Goal: Information Seeking & Learning: Check status

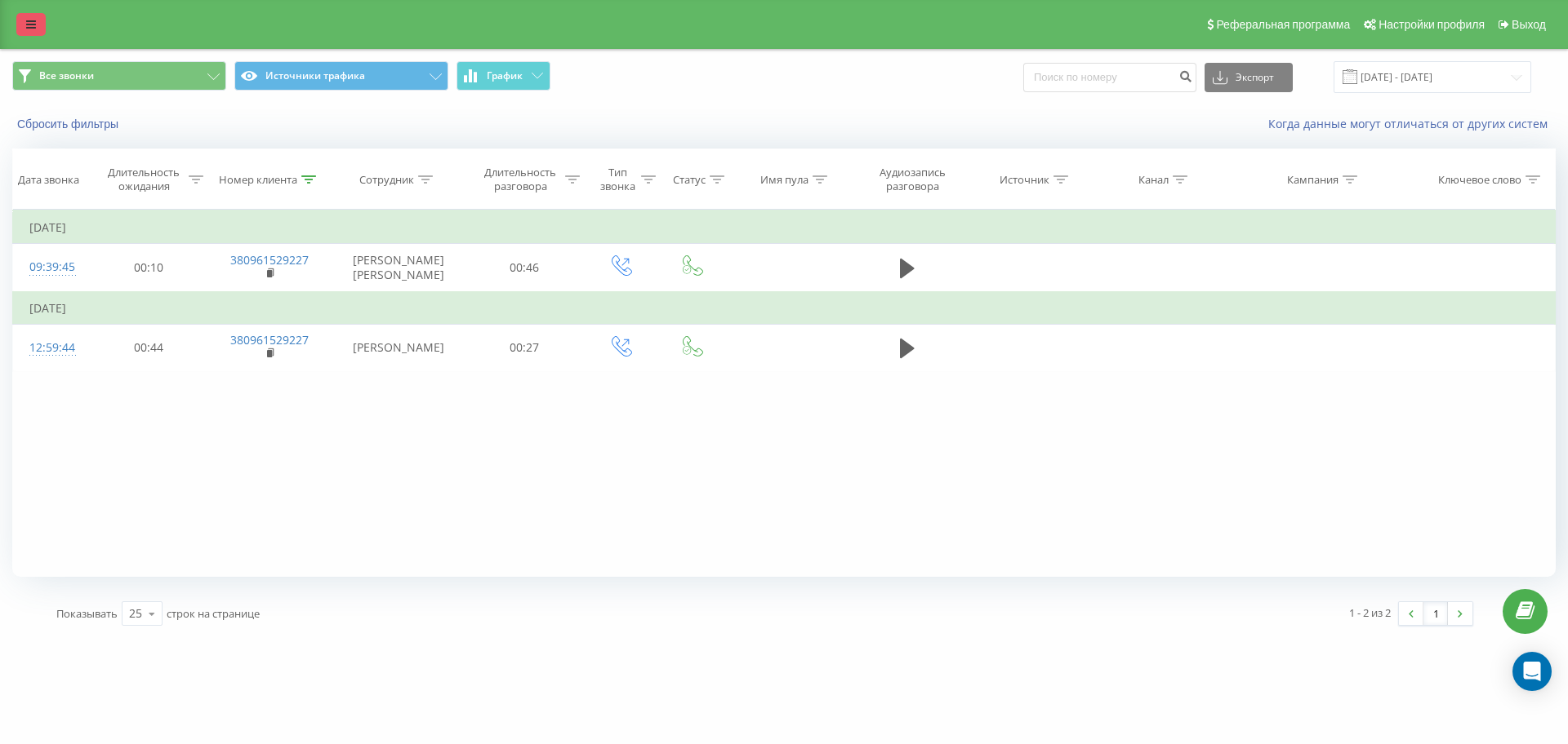
click at [29, 21] on icon at bounding box center [31, 25] width 10 height 11
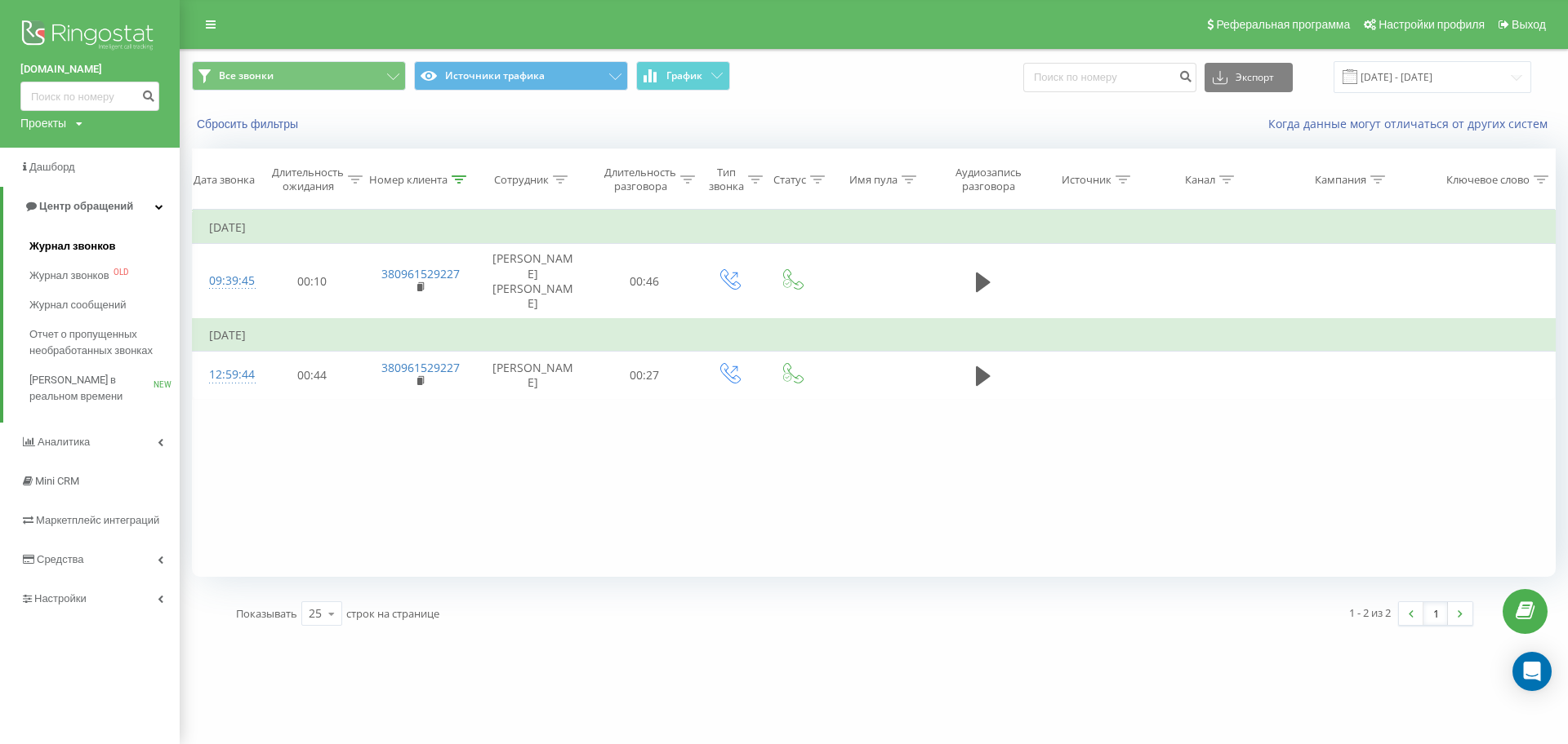
click at [50, 239] on span "Журнал звонков" at bounding box center [73, 246] width 86 height 16
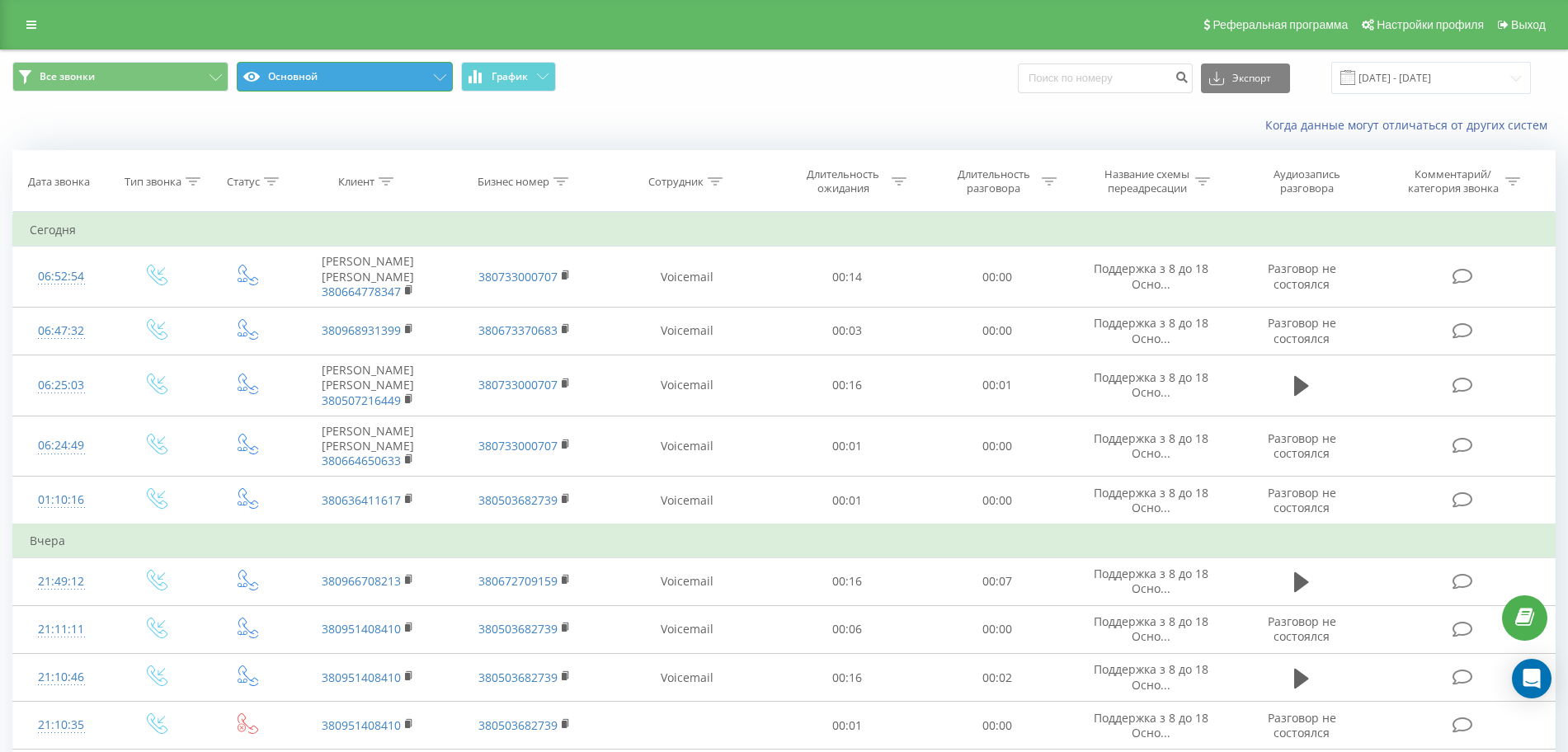
click at [323, 74] on button "Основной" at bounding box center [345, 76] width 216 height 30
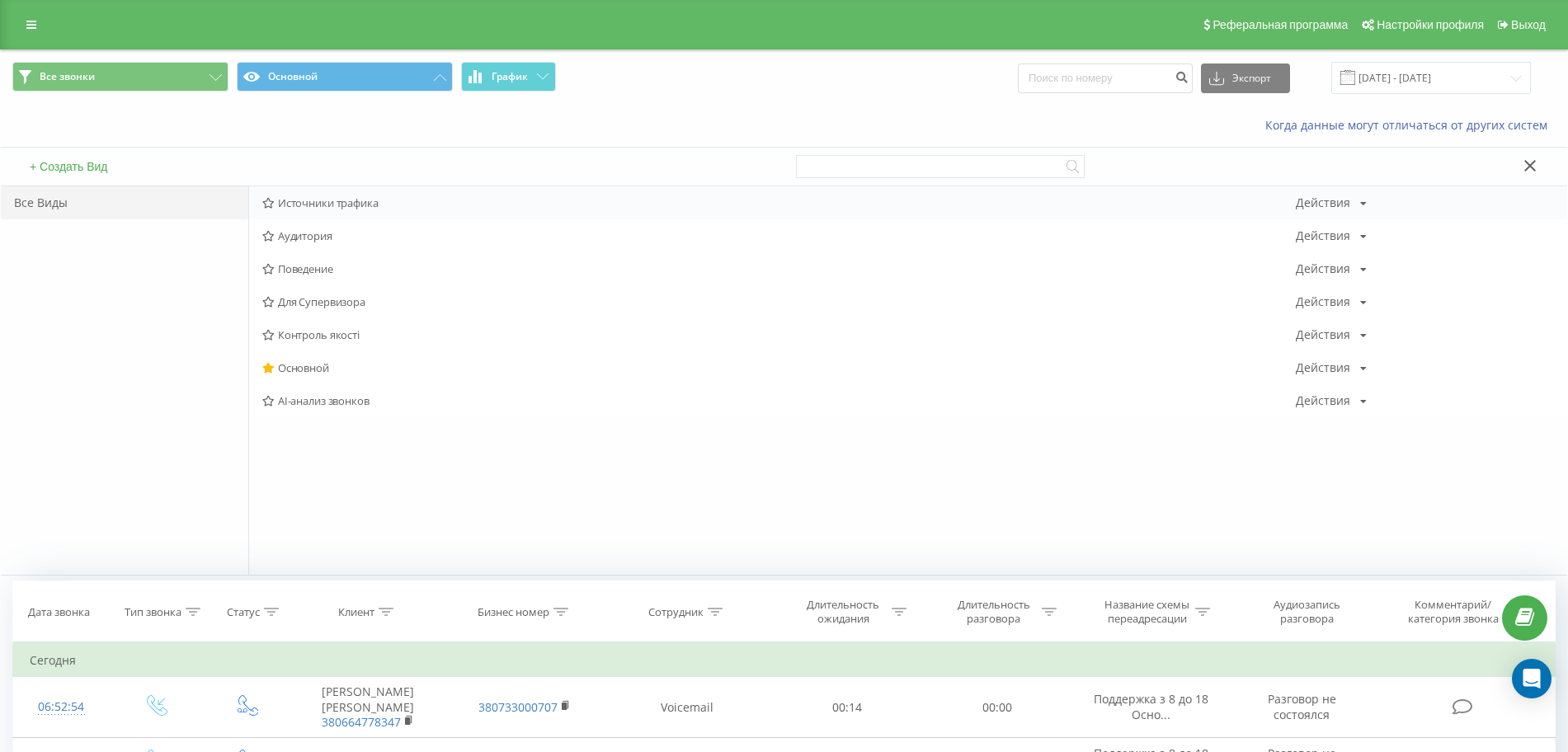
click at [312, 201] on span "Источники трафика" at bounding box center [779, 202] width 1034 height 12
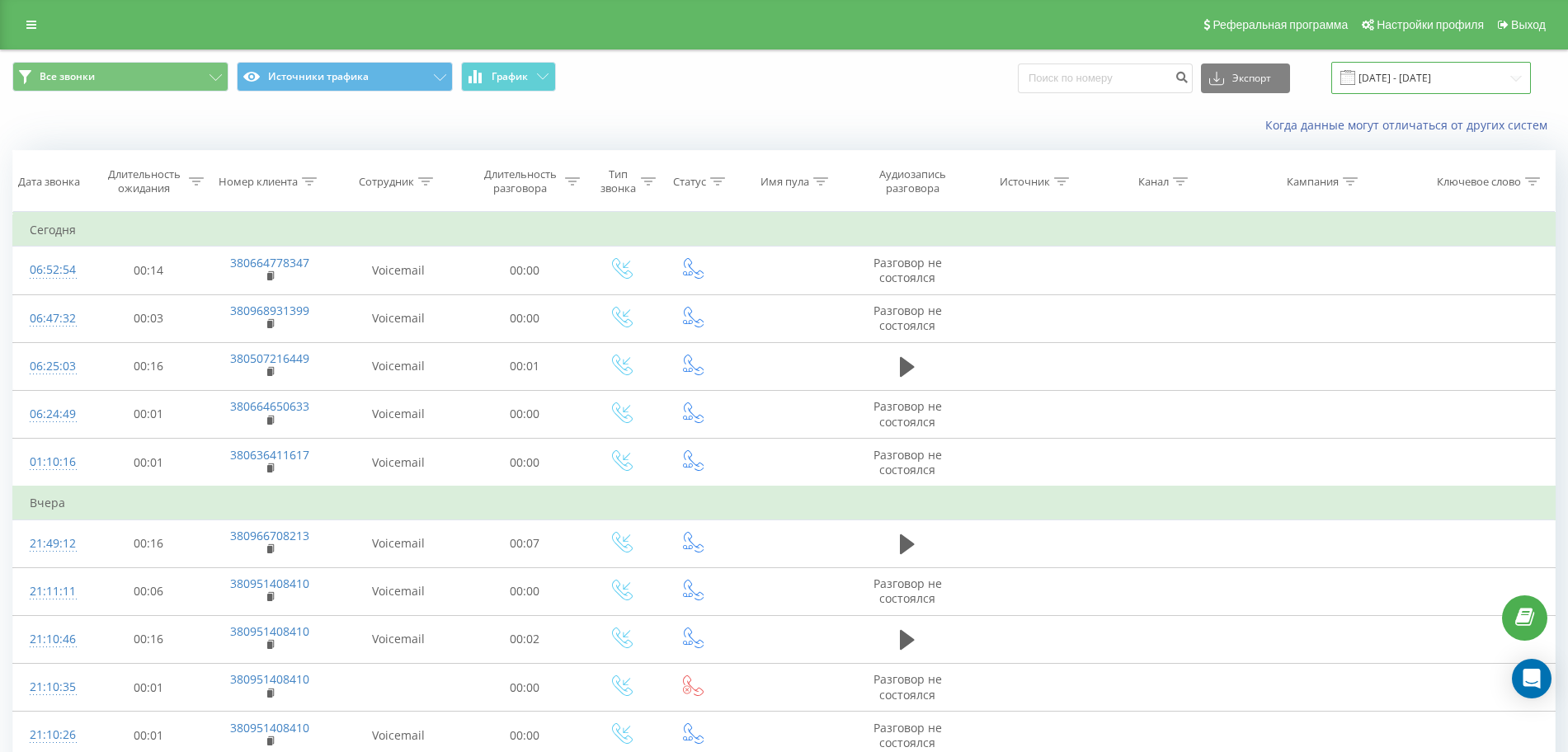
click at [1446, 76] on input "[DATE] - [DATE]" at bounding box center [1431, 77] width 200 height 32
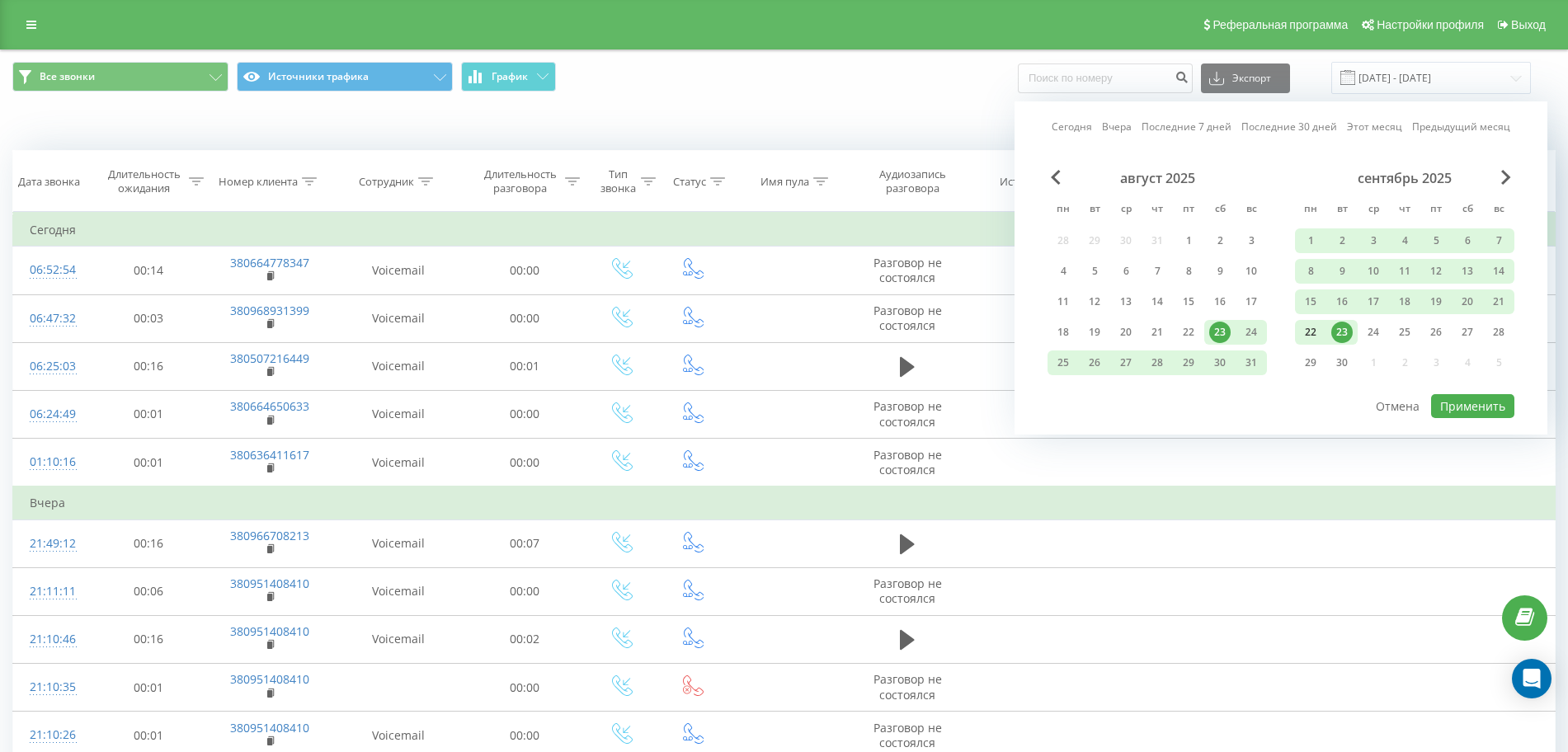
click at [1317, 329] on div "22" at bounding box center [1311, 333] width 21 height 21
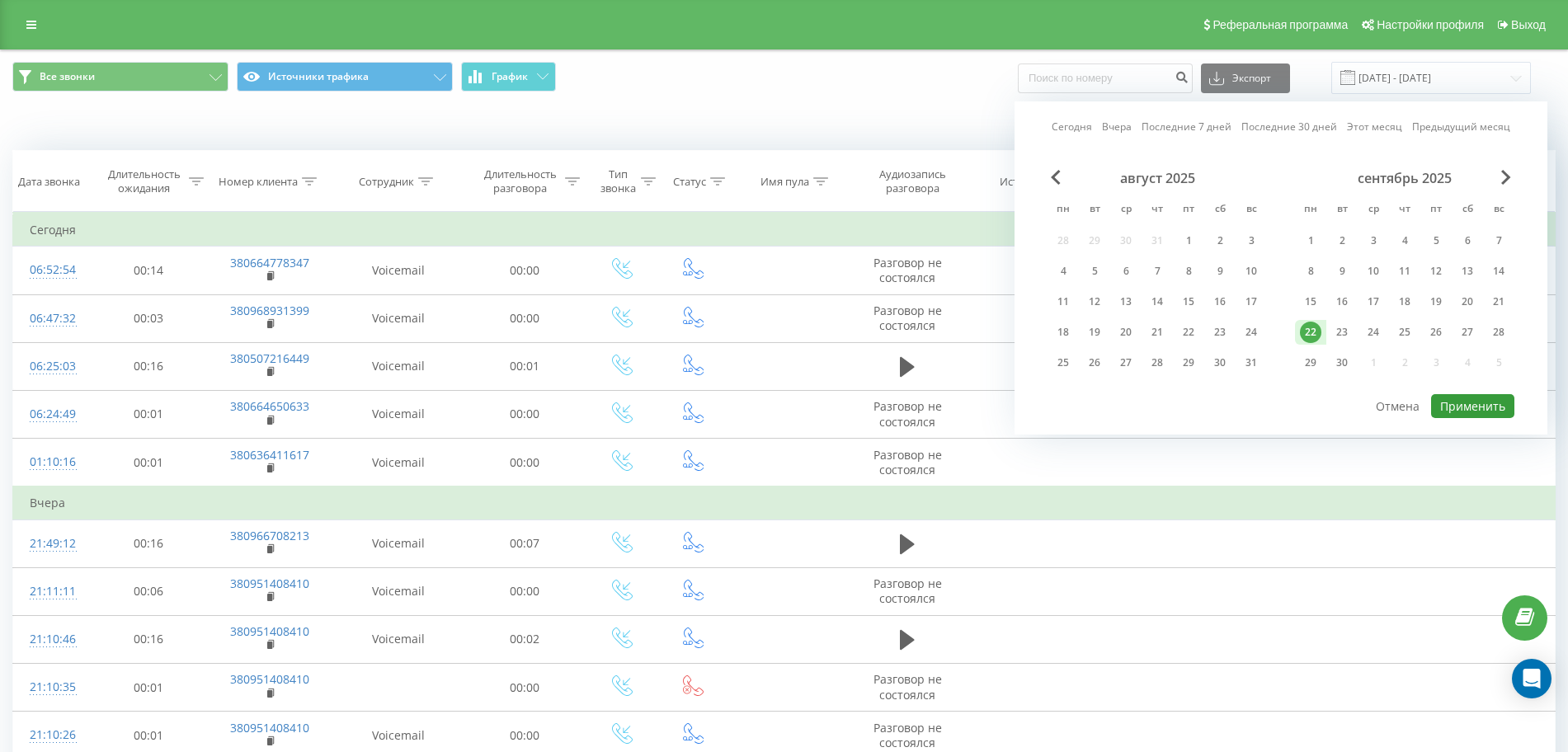
click at [1487, 411] on button "Применить" at bounding box center [1473, 406] width 83 height 24
type input "22.09.2025 - 22.09.2025"
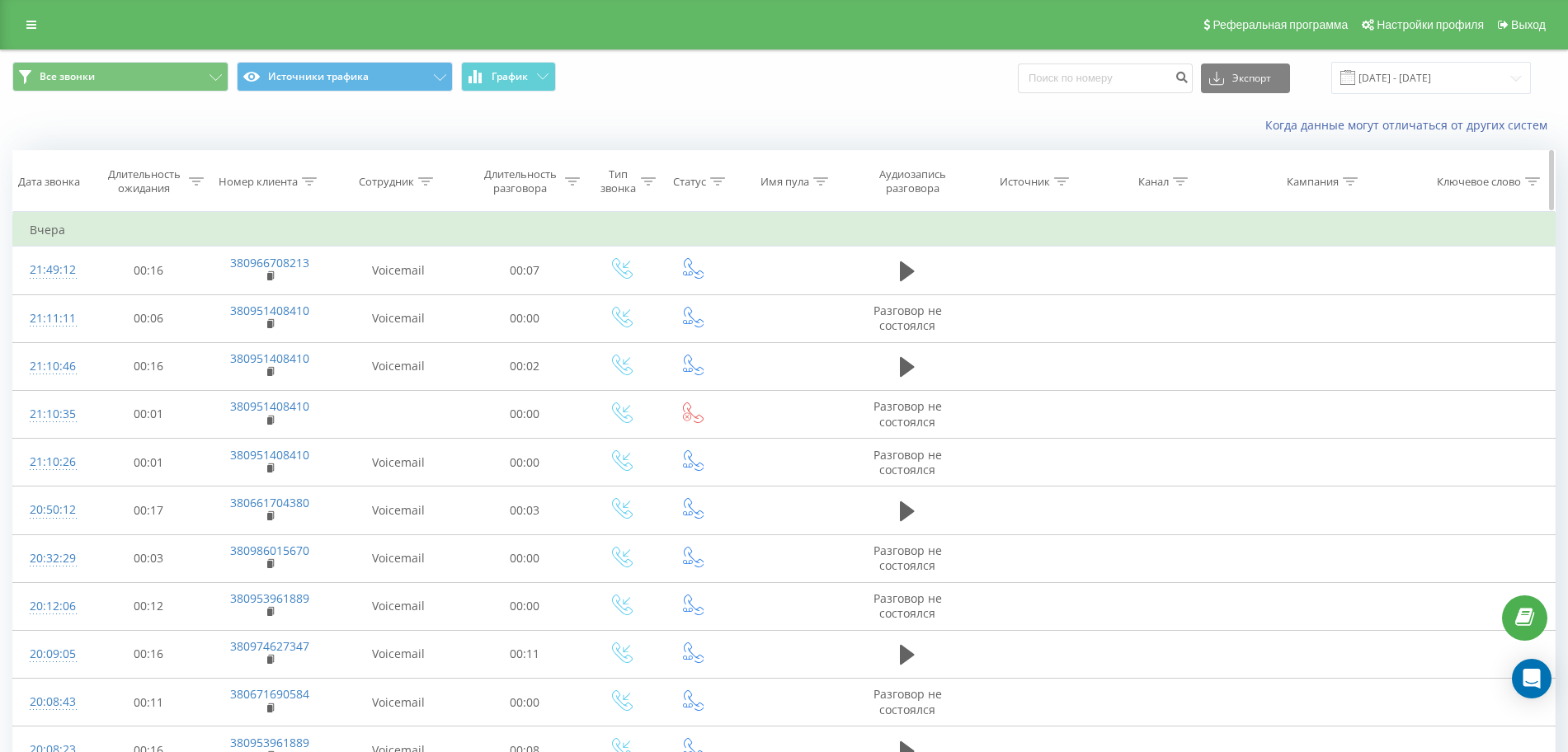
click at [421, 177] on icon at bounding box center [426, 181] width 14 height 9
click at [411, 291] on input "text" at bounding box center [398, 300] width 146 height 29
click button "OK" at bounding box center [433, 333] width 70 height 20
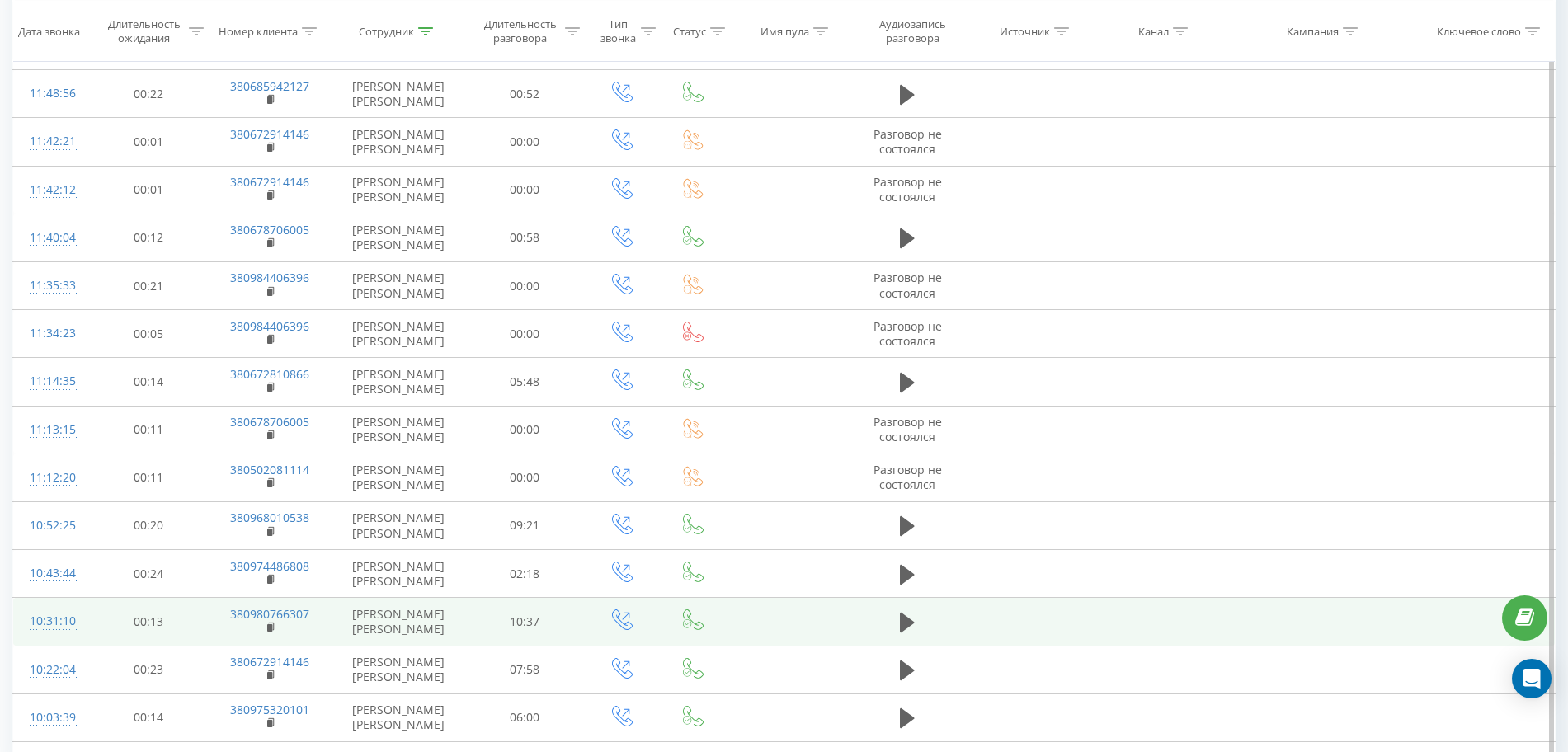
scroll to position [757, 0]
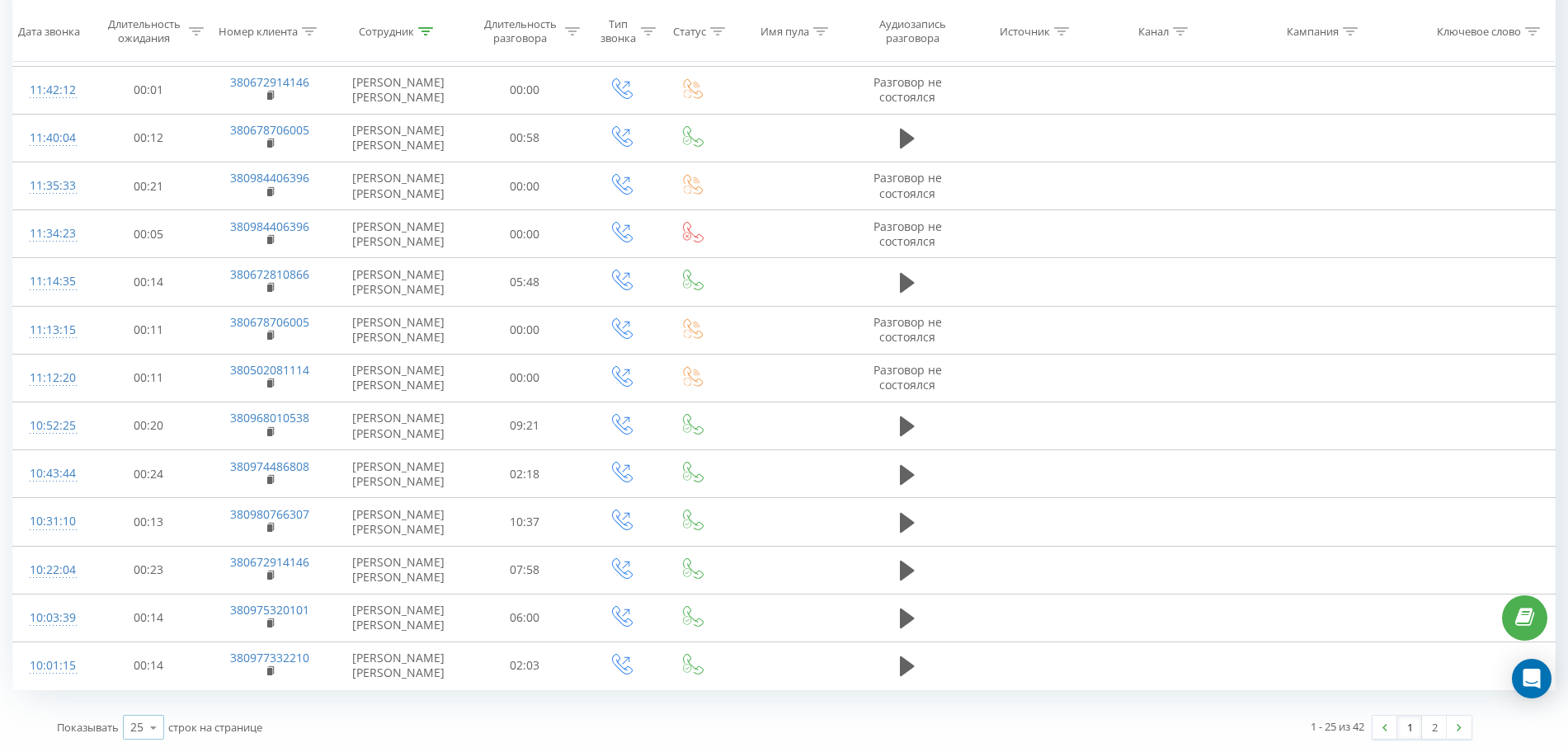
click at [143, 727] on icon at bounding box center [153, 727] width 25 height 32
click at [141, 698] on span "100" at bounding box center [140, 704] width 20 height 15
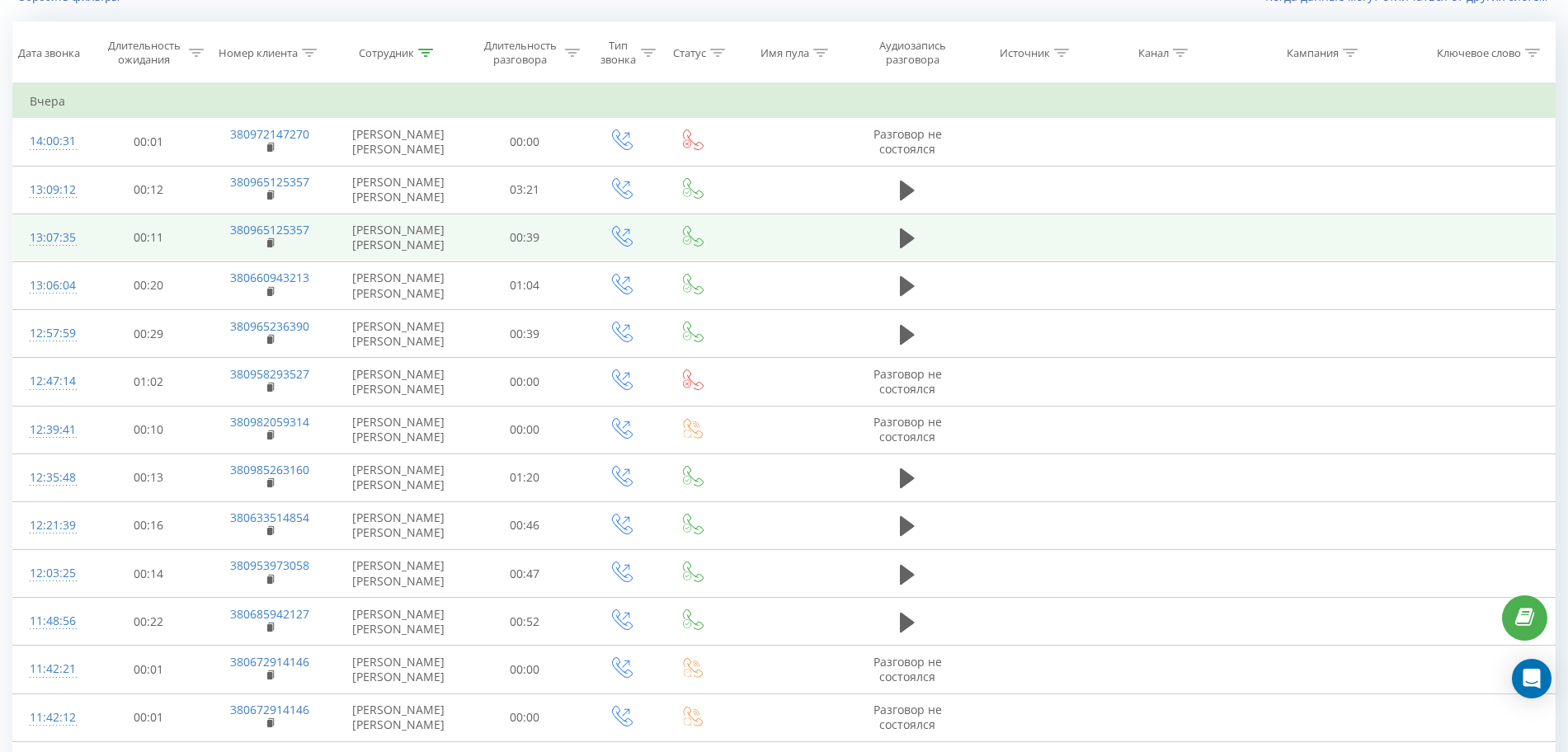
scroll to position [26, 0]
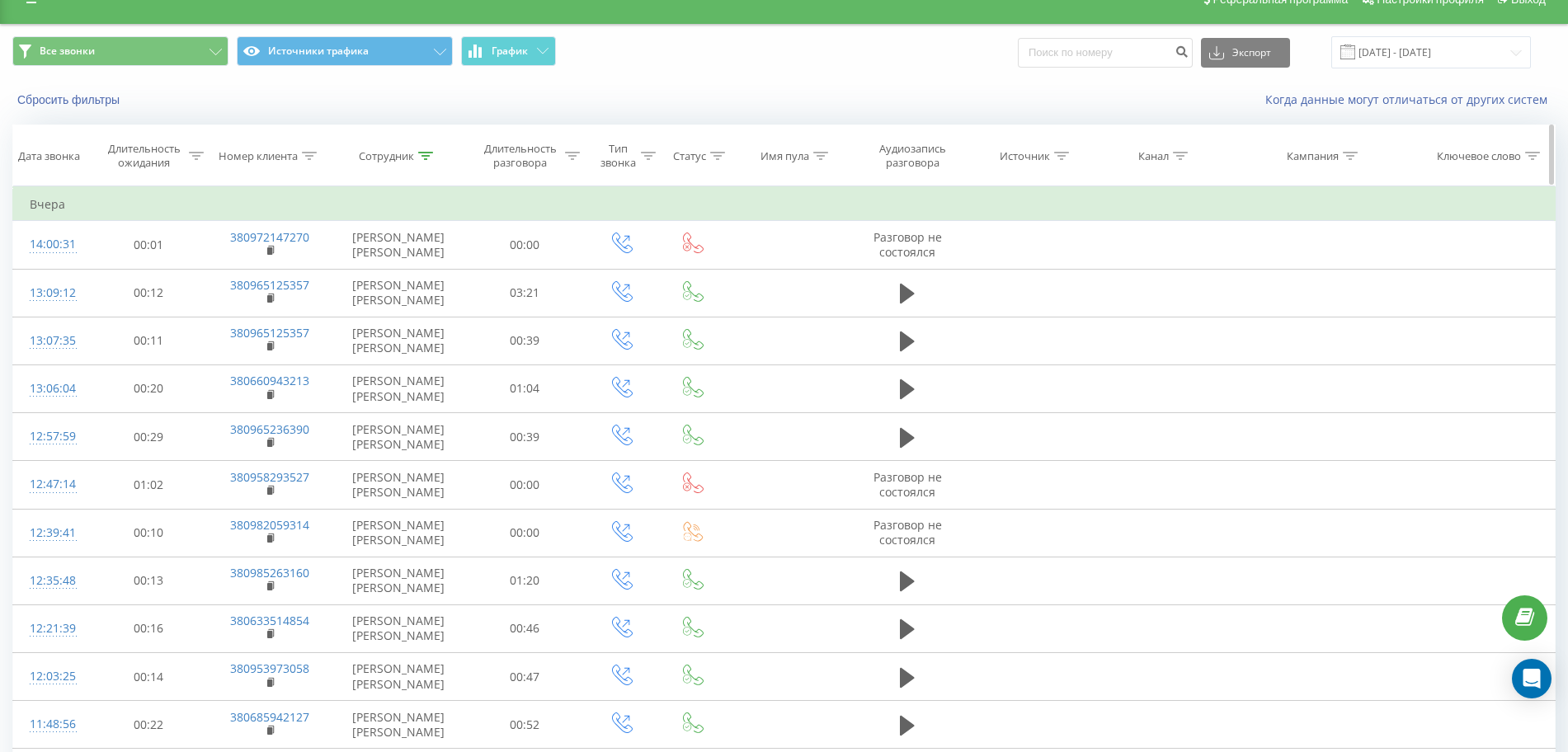
click at [432, 154] on icon at bounding box center [425, 155] width 14 height 9
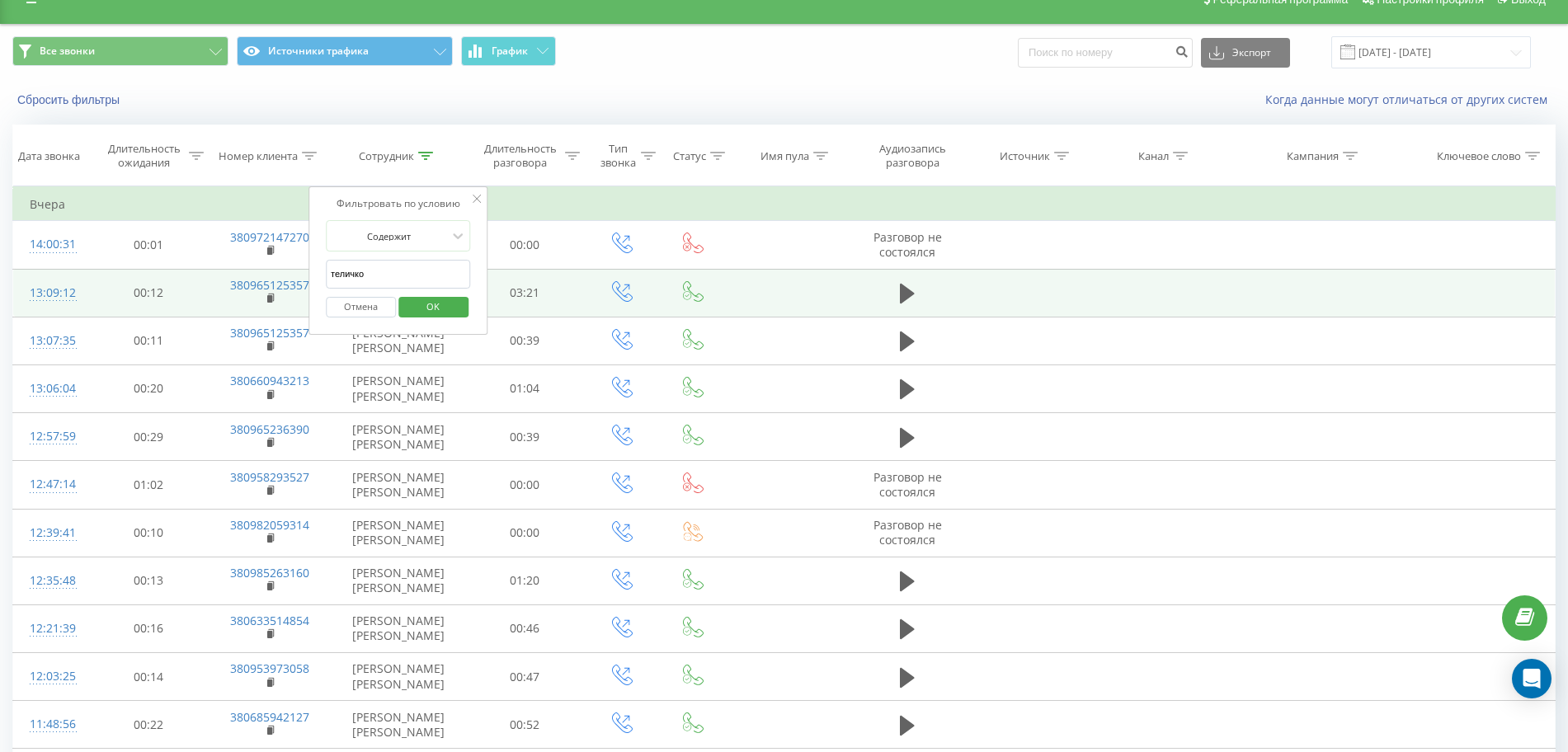
drag, startPoint x: 369, startPoint y: 268, endPoint x: 218, endPoint y: 282, distance: 151.6
click button "OK" at bounding box center [433, 307] width 70 height 20
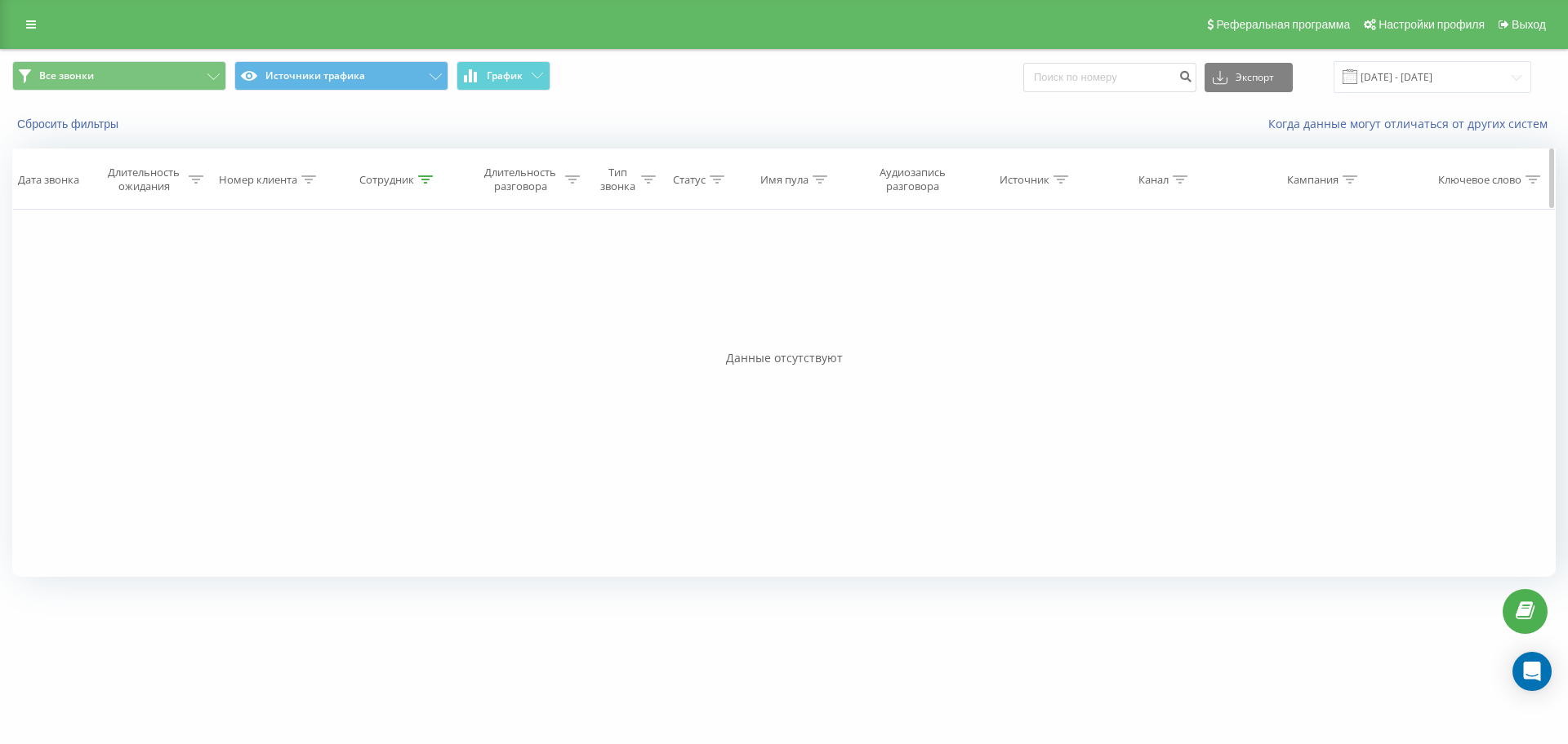
click at [419, 183] on icon at bounding box center [425, 179] width 14 height 9
drag, startPoint x: 416, startPoint y: 300, endPoint x: 220, endPoint y: 315, distance: 196.6
click at [220, 315] on div "Фильтровать по условию Равно Отмена OK Фильтровать по условию Содержит Отмена O…" at bounding box center [784, 393] width 1543 height 367
click button "OK" at bounding box center [433, 329] width 70 height 20
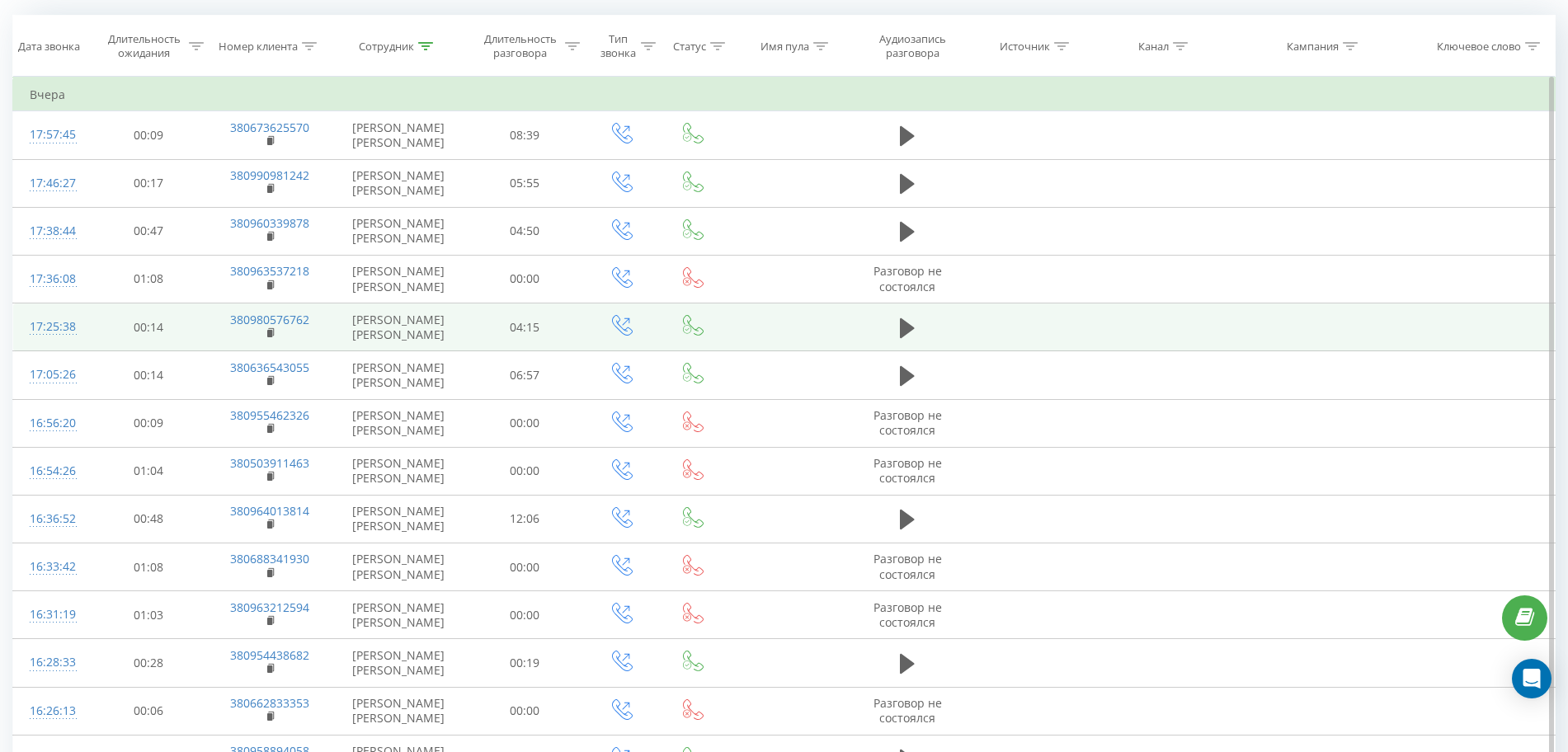
scroll to position [100, 0]
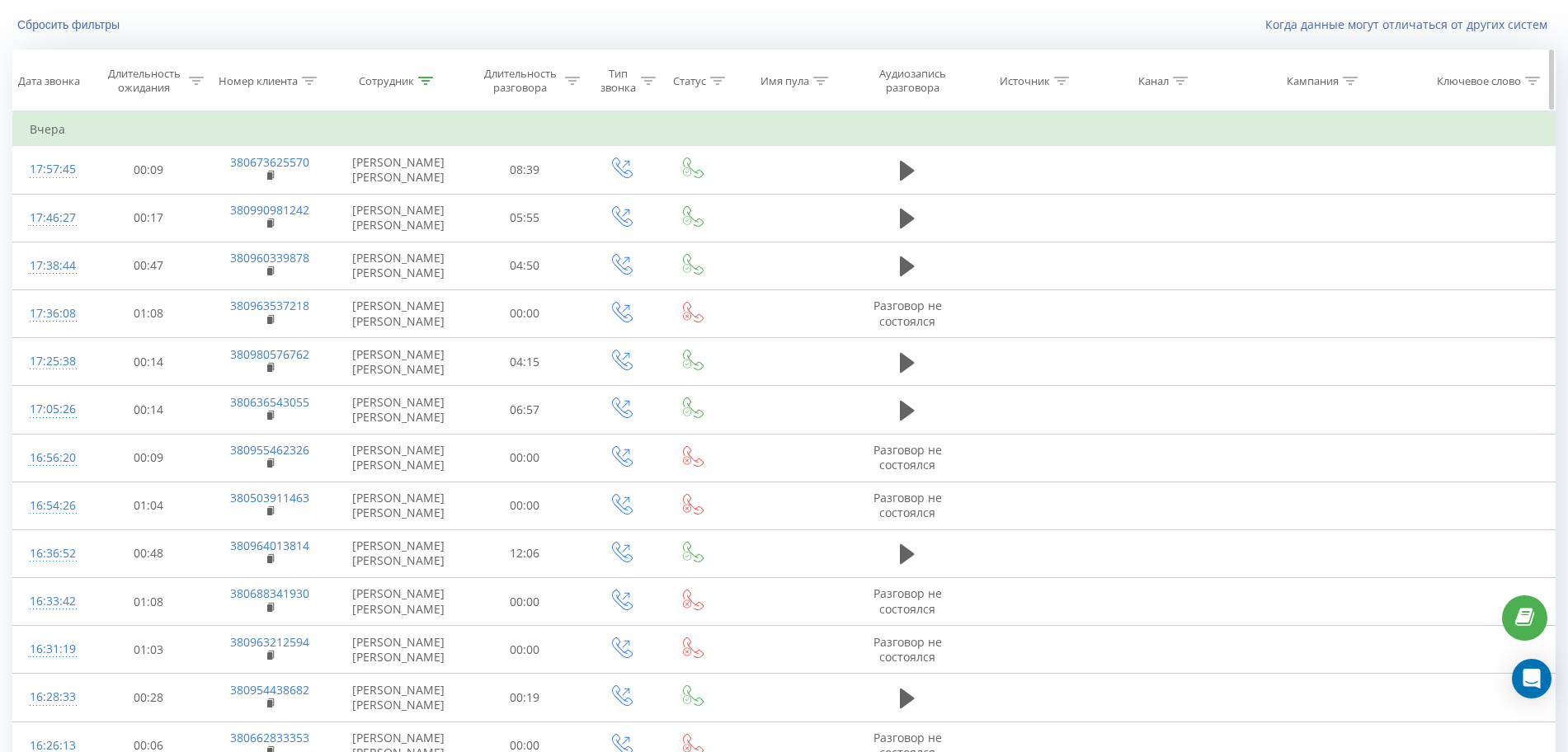
click at [424, 77] on icon at bounding box center [426, 81] width 14 height 9
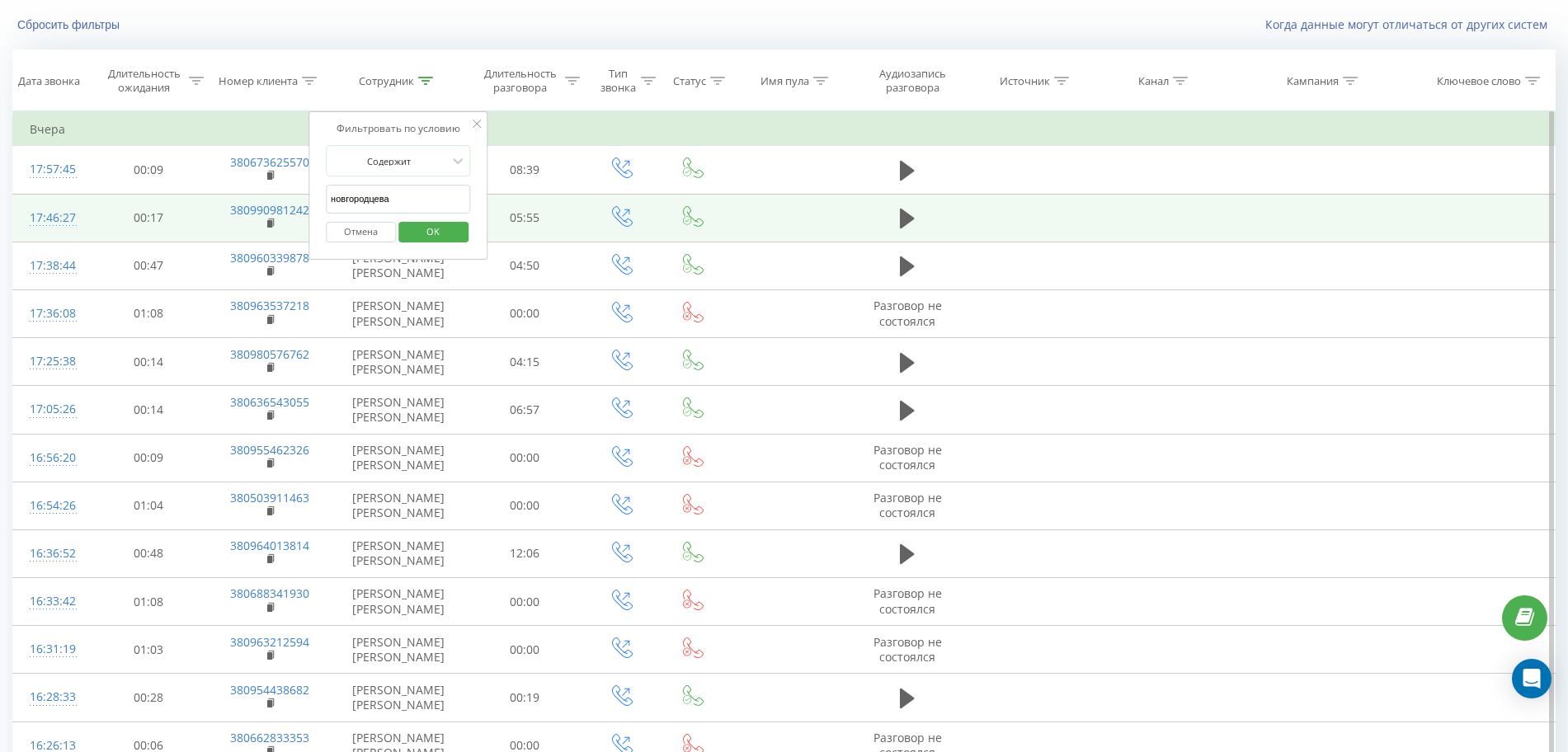
drag, startPoint x: 271, startPoint y: 194, endPoint x: 166, endPoint y: 195, distance: 105.0
click button "OK" at bounding box center [433, 231] width 70 height 20
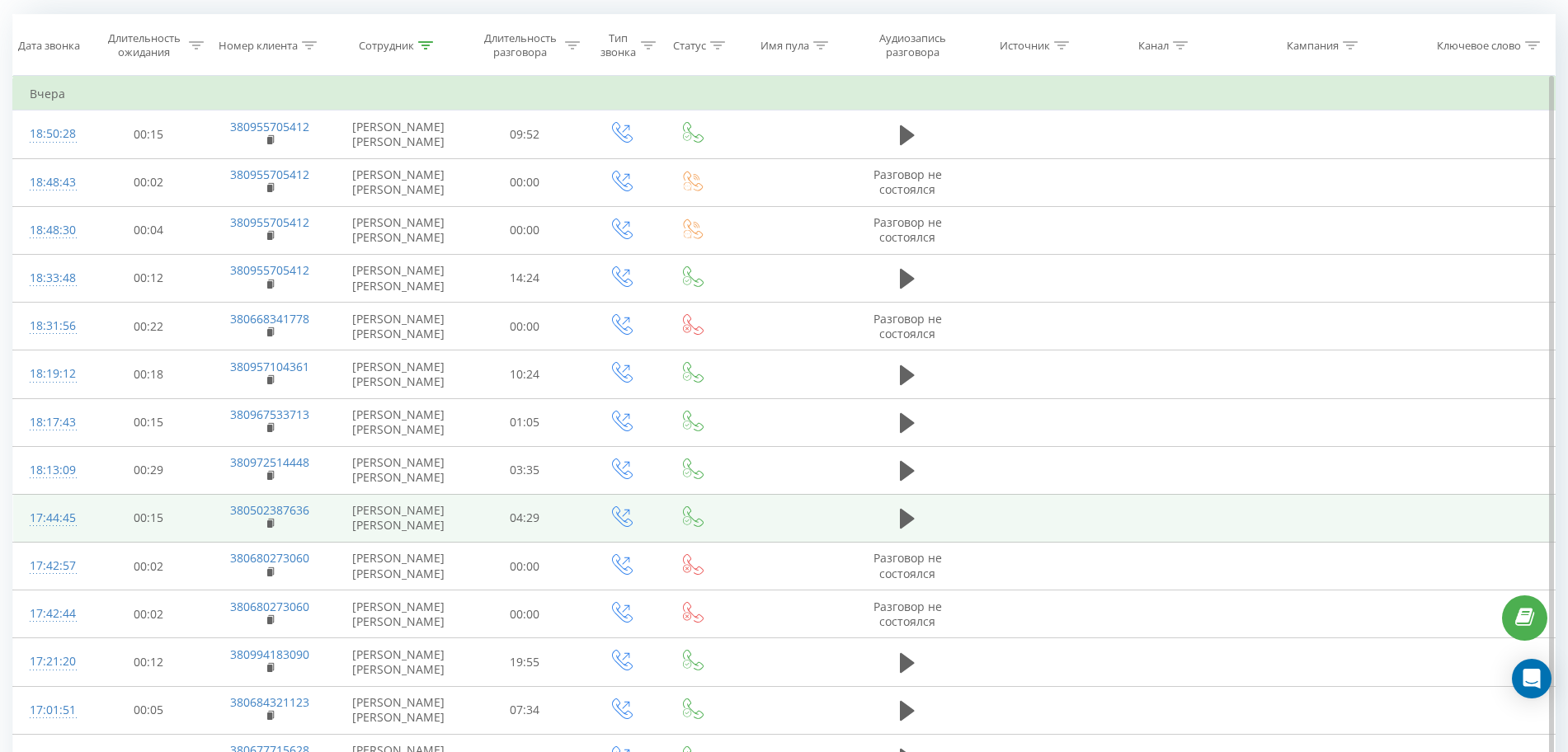
scroll to position [105, 0]
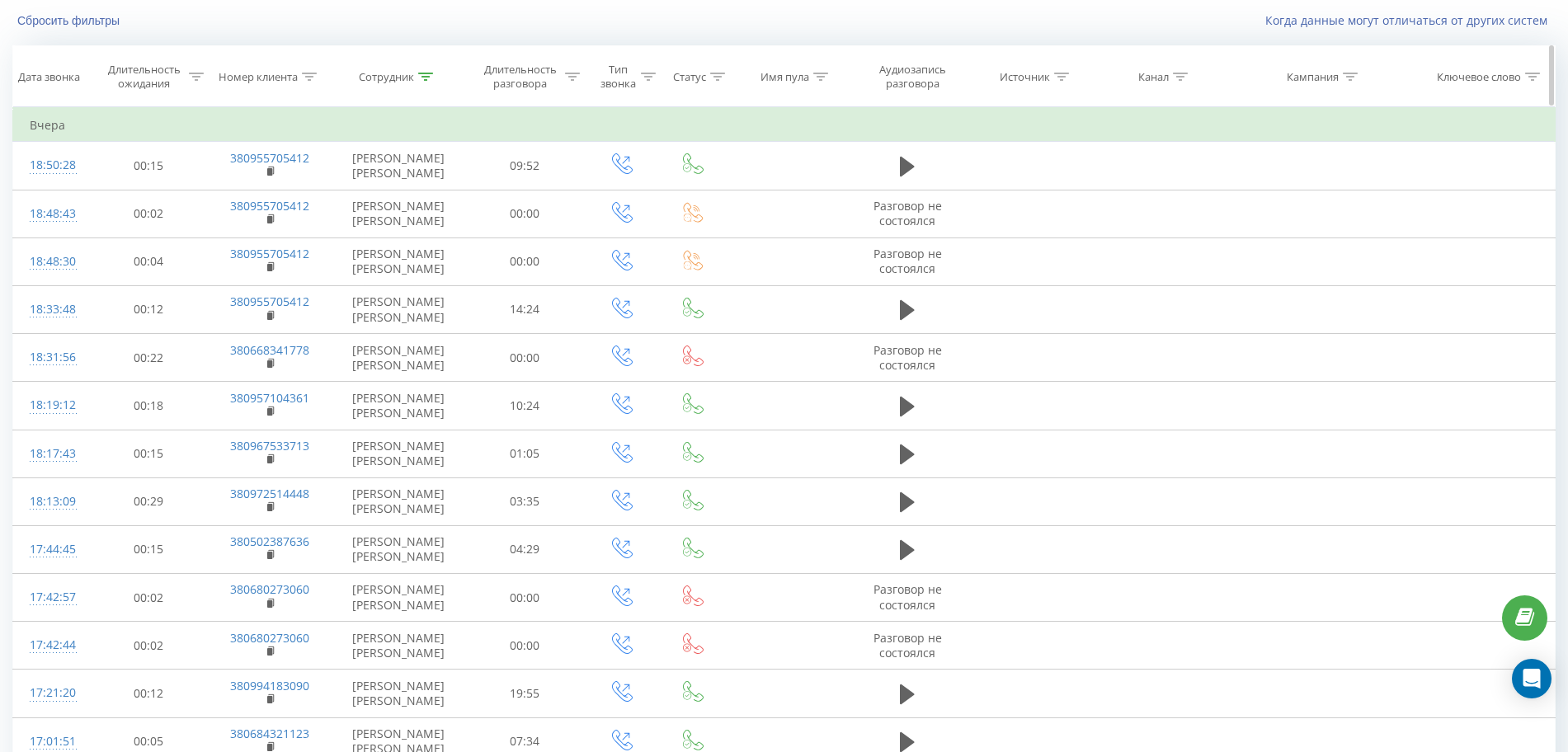
click at [426, 79] on icon at bounding box center [426, 76] width 14 height 9
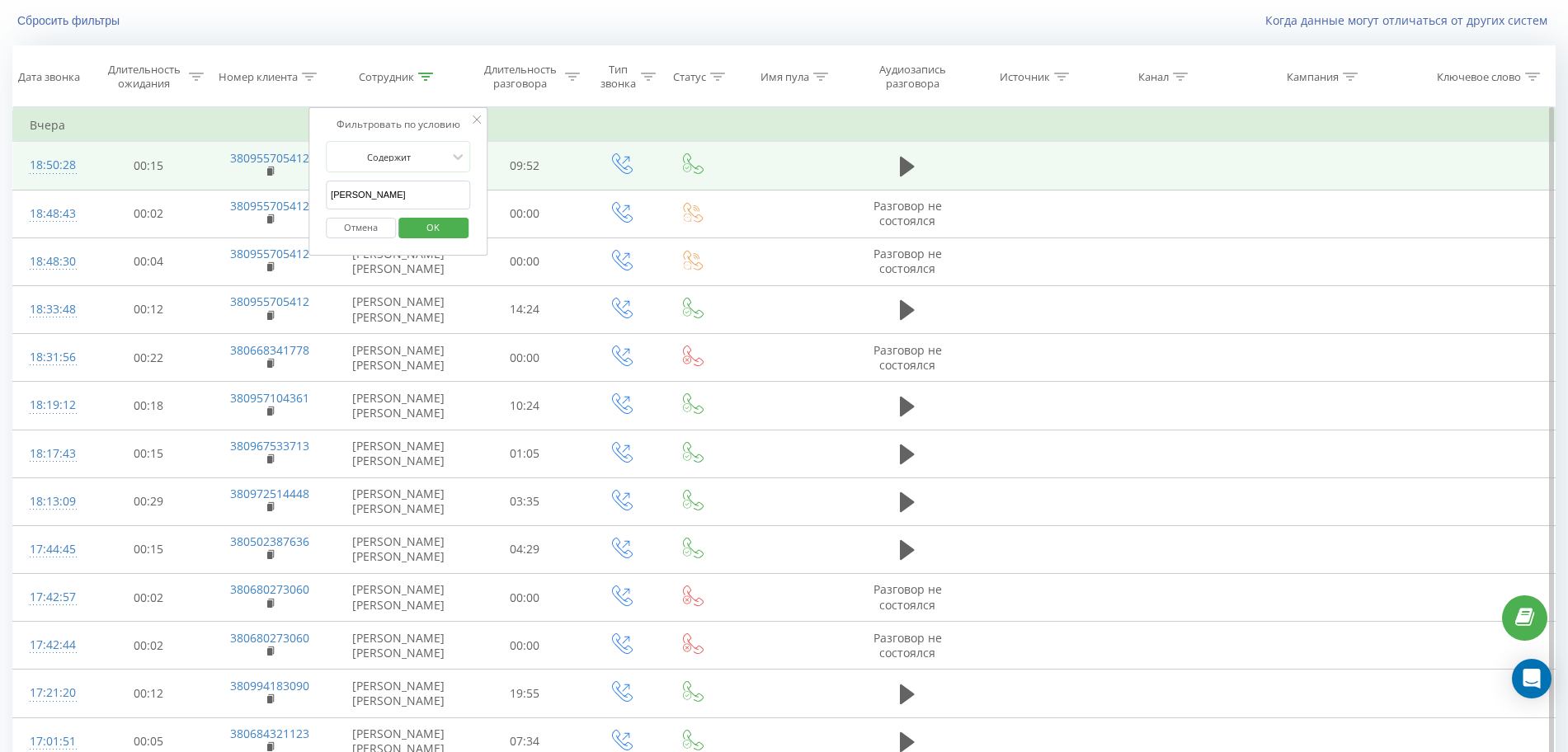
drag, startPoint x: 403, startPoint y: 187, endPoint x: 202, endPoint y: 195, distance: 201.2
click button "OK" at bounding box center [433, 228] width 70 height 20
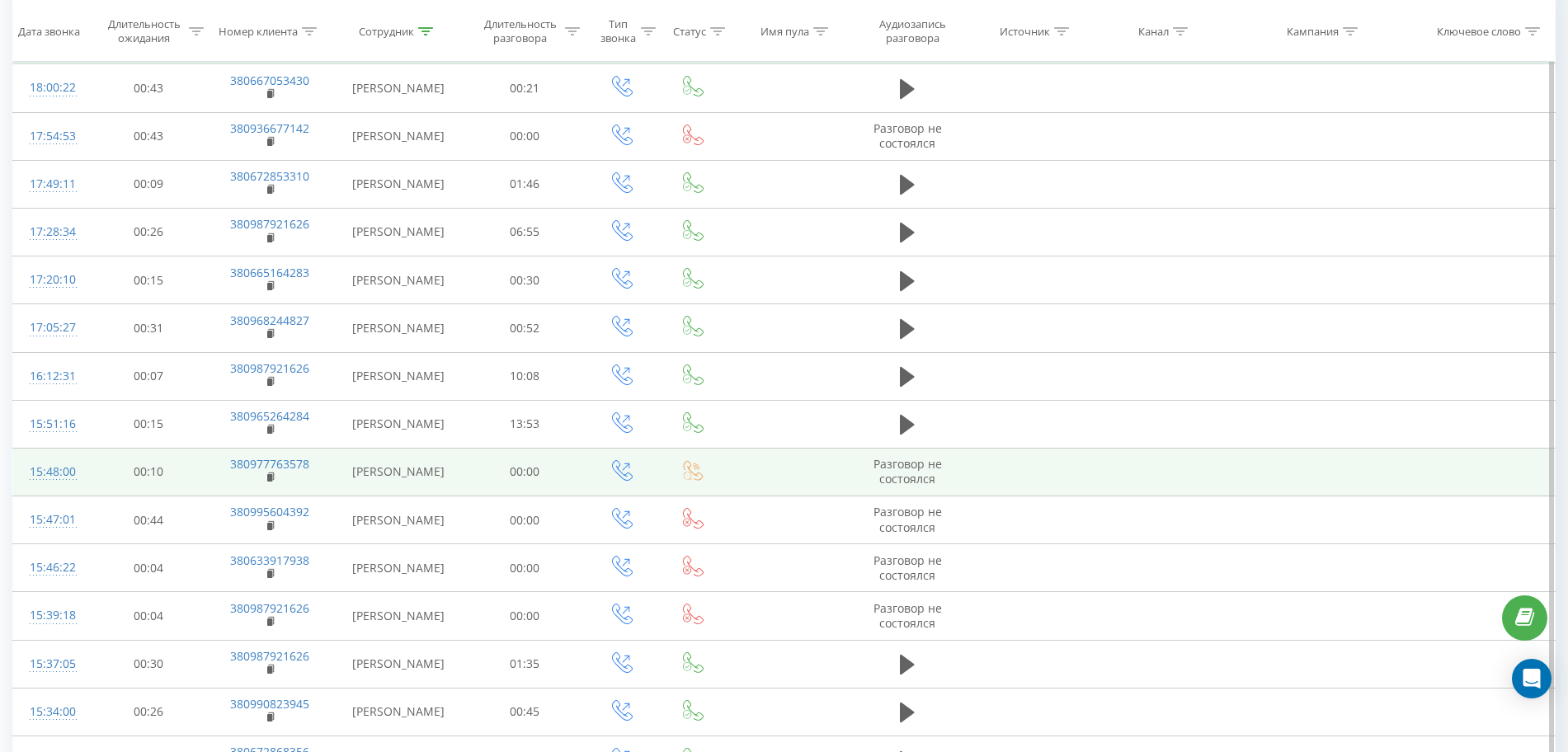
scroll to position [79, 0]
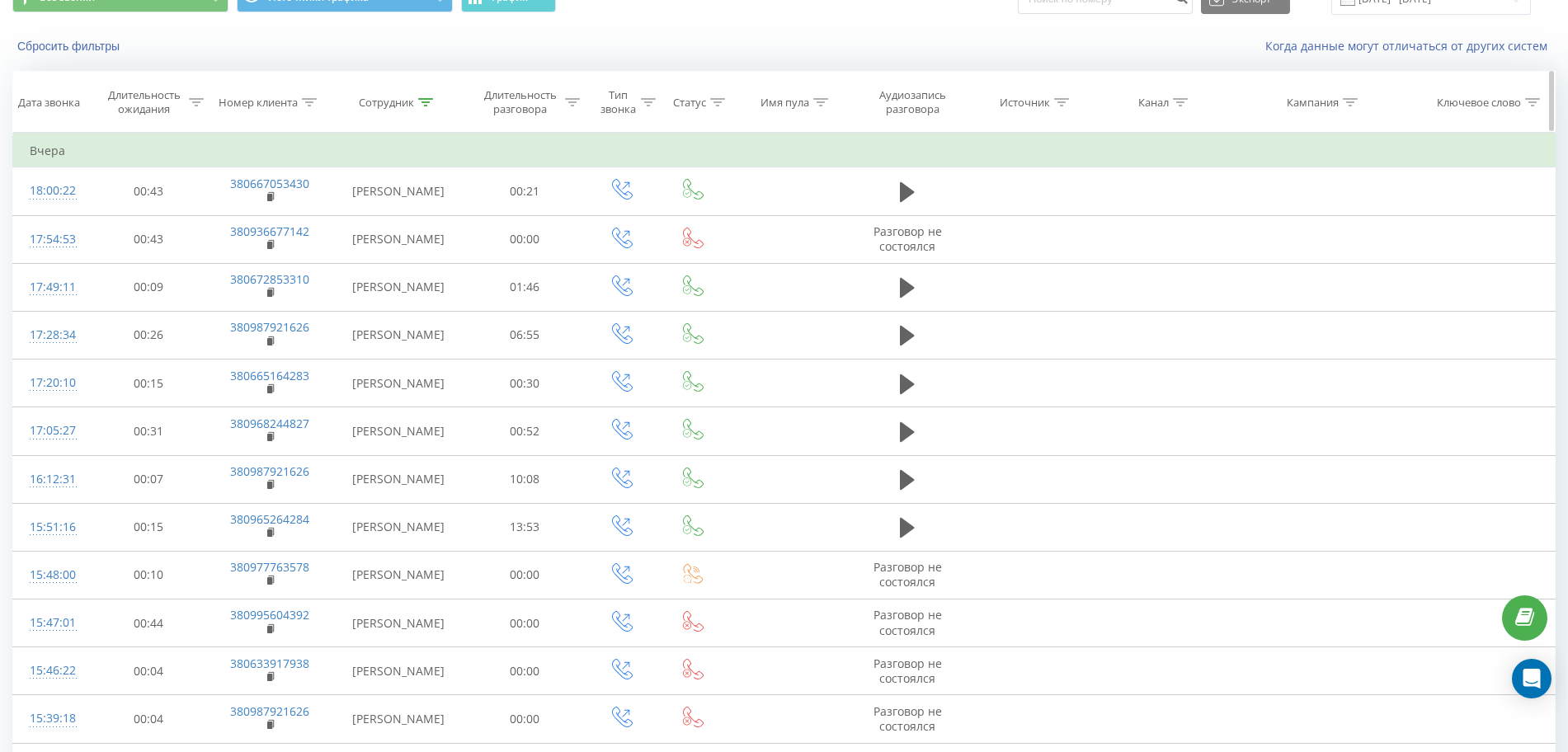
click at [433, 103] on icon at bounding box center [425, 102] width 14 height 9
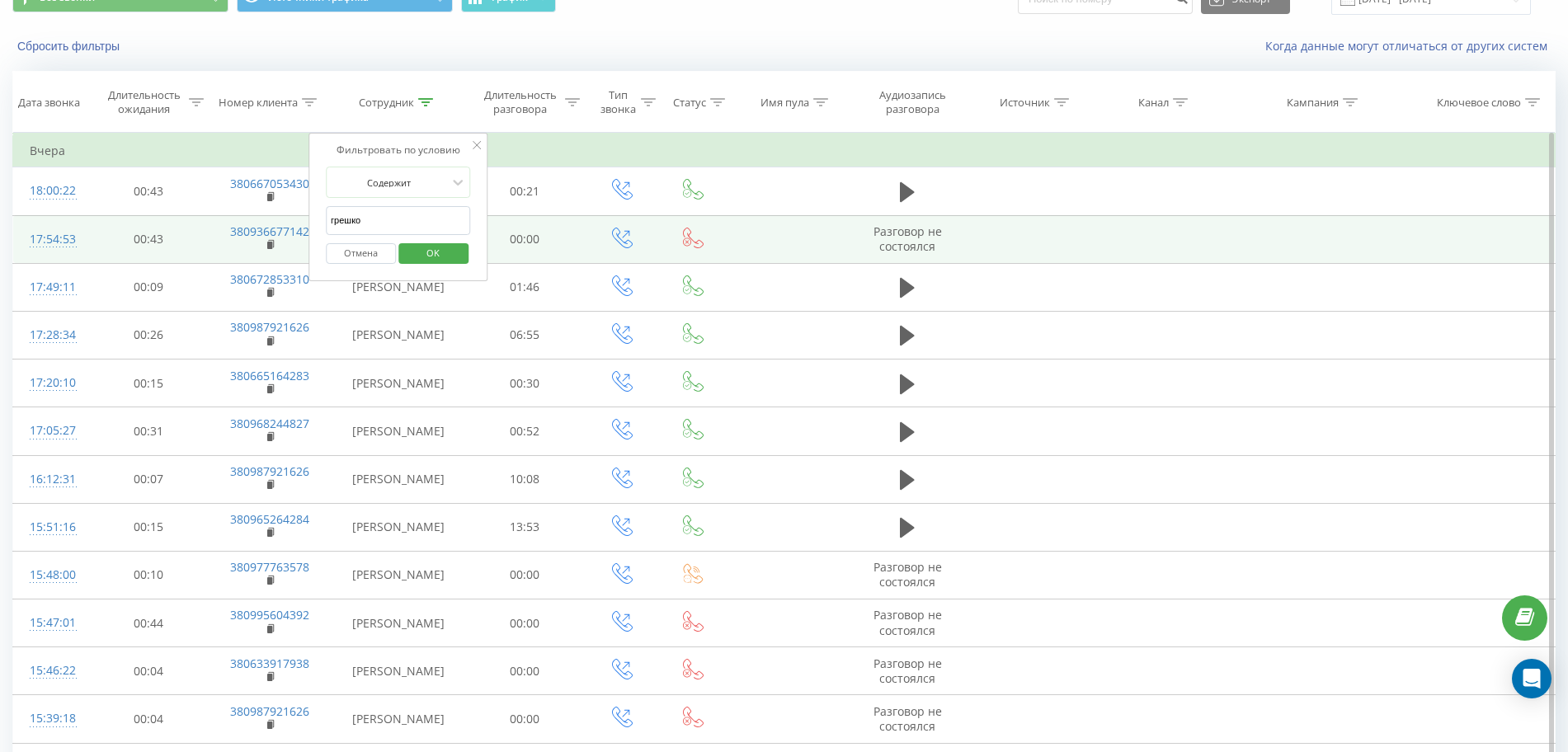
drag, startPoint x: 371, startPoint y: 226, endPoint x: 117, endPoint y: 226, distance: 254.0
click button "OK" at bounding box center [433, 253] width 70 height 20
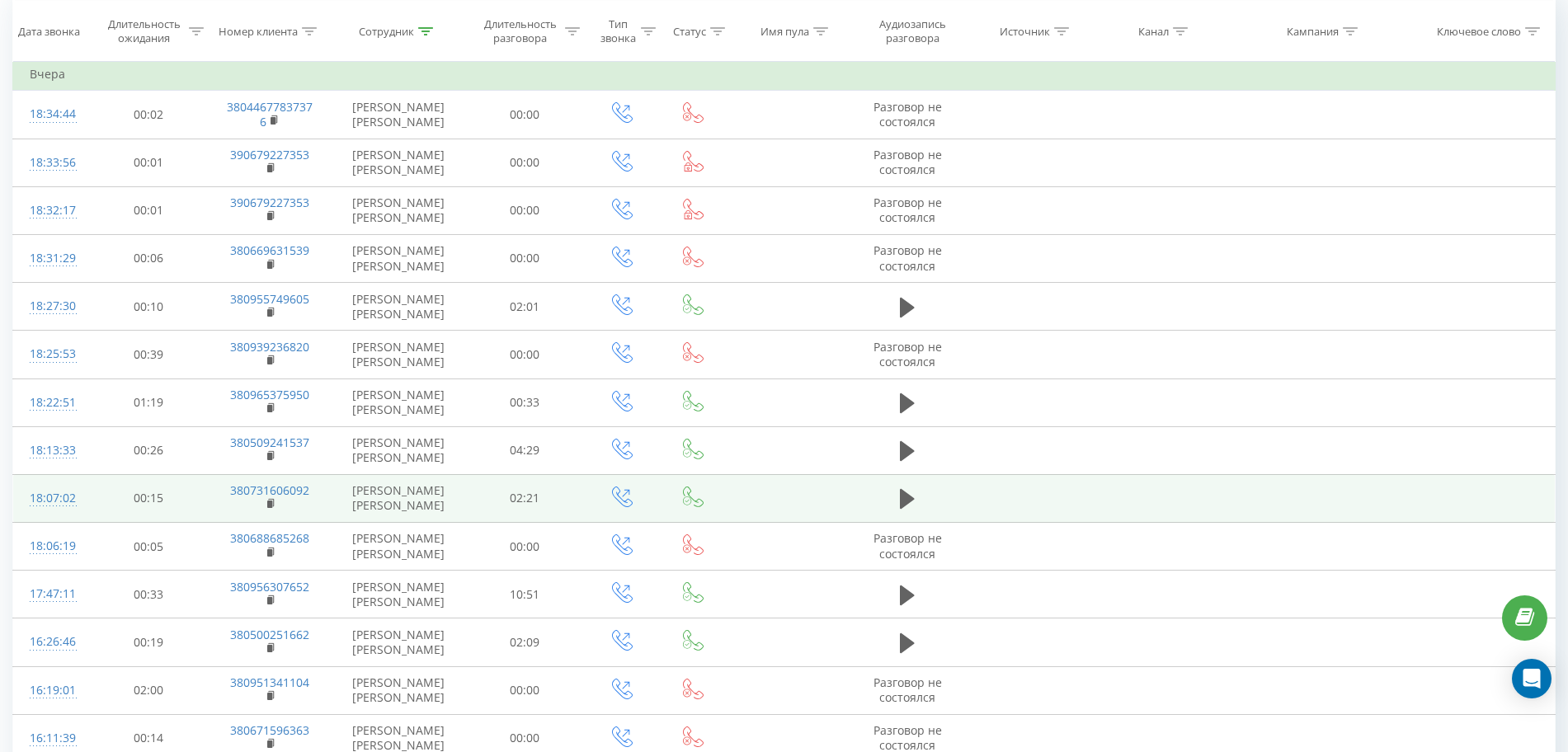
scroll to position [53, 0]
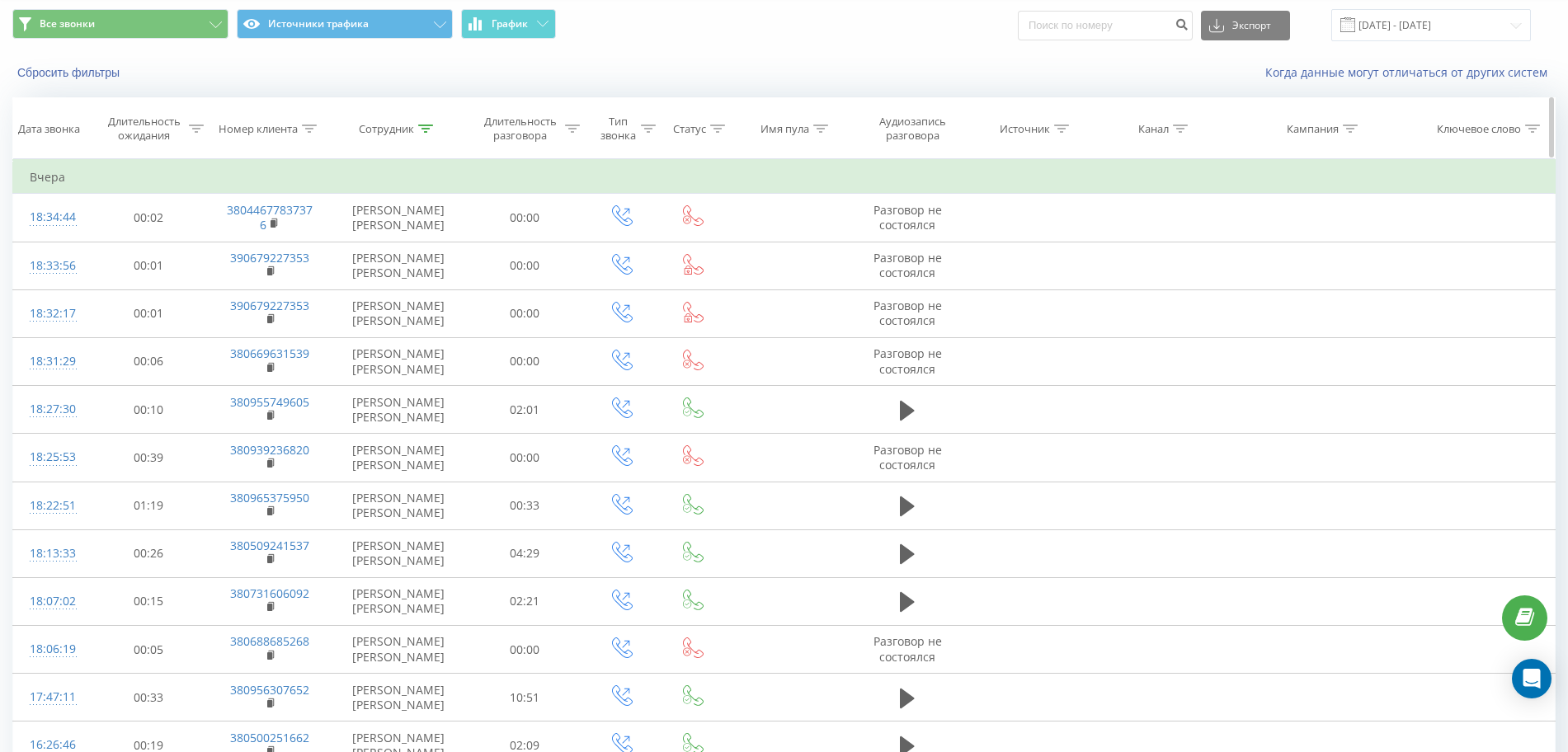
click at [425, 133] on div at bounding box center [425, 129] width 14 height 14
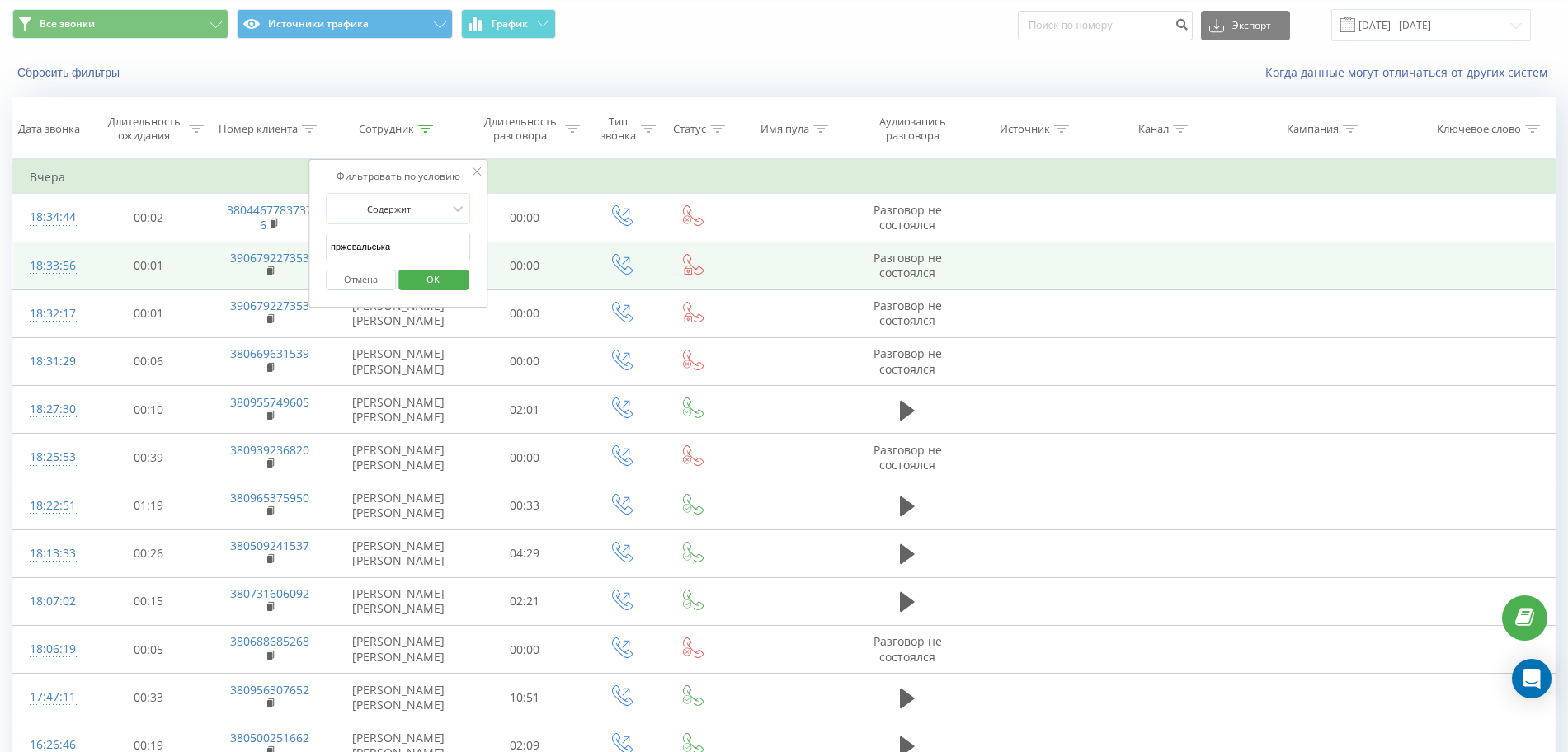
drag, startPoint x: 448, startPoint y: 255, endPoint x: 217, endPoint y: 245, distance: 231.2
click button "OK" at bounding box center [433, 280] width 70 height 20
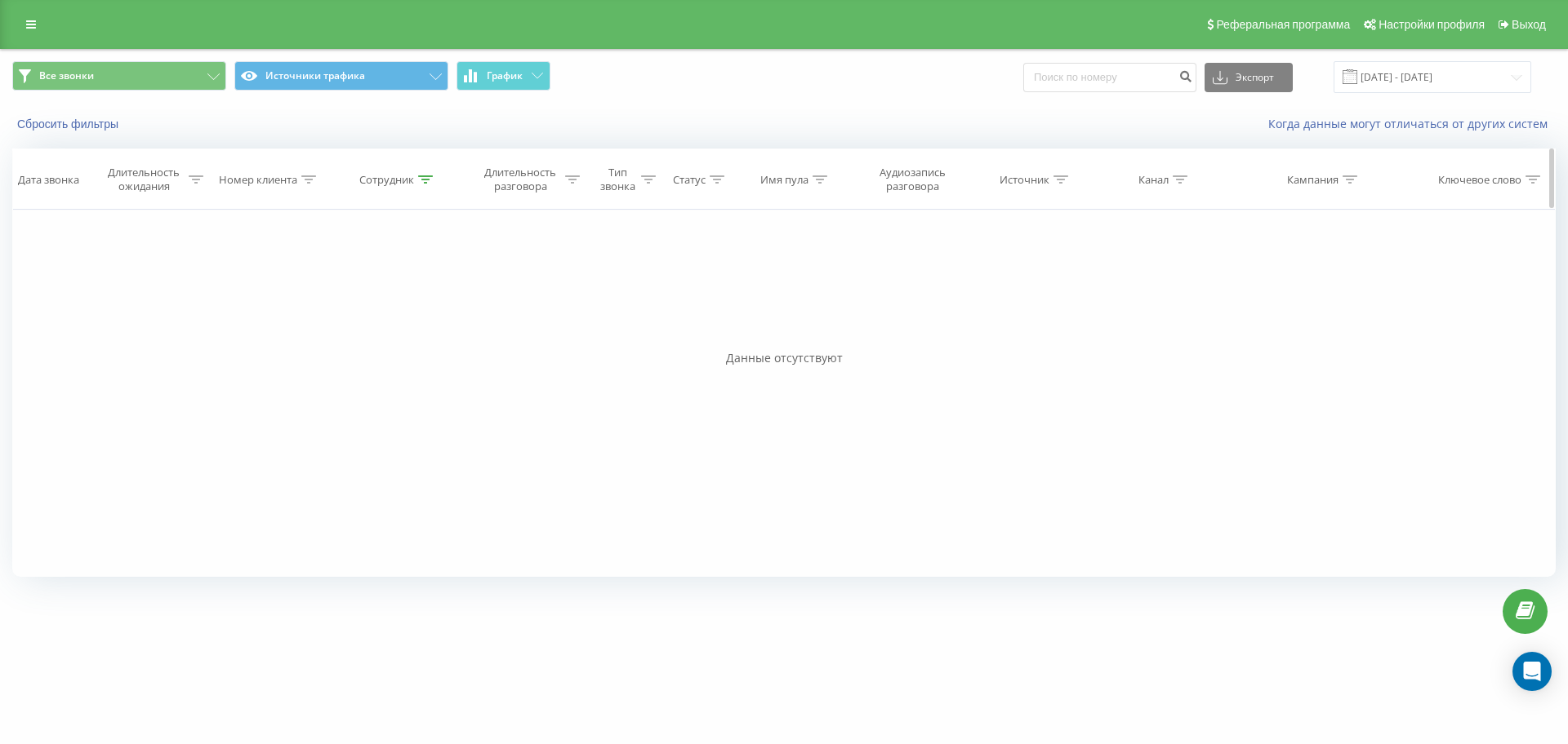
click at [429, 176] on icon at bounding box center [425, 179] width 14 height 9
drag, startPoint x: 376, startPoint y: 292, endPoint x: 274, endPoint y: 287, distance: 102.1
click at [282, 288] on div "Фильтровать по условию Равно Отмена OK Фильтровать по условию Содержит Отмена O…" at bounding box center [784, 393] width 1543 height 367
click button "OK" at bounding box center [433, 329] width 70 height 20
click at [432, 179] on icon at bounding box center [425, 179] width 14 height 9
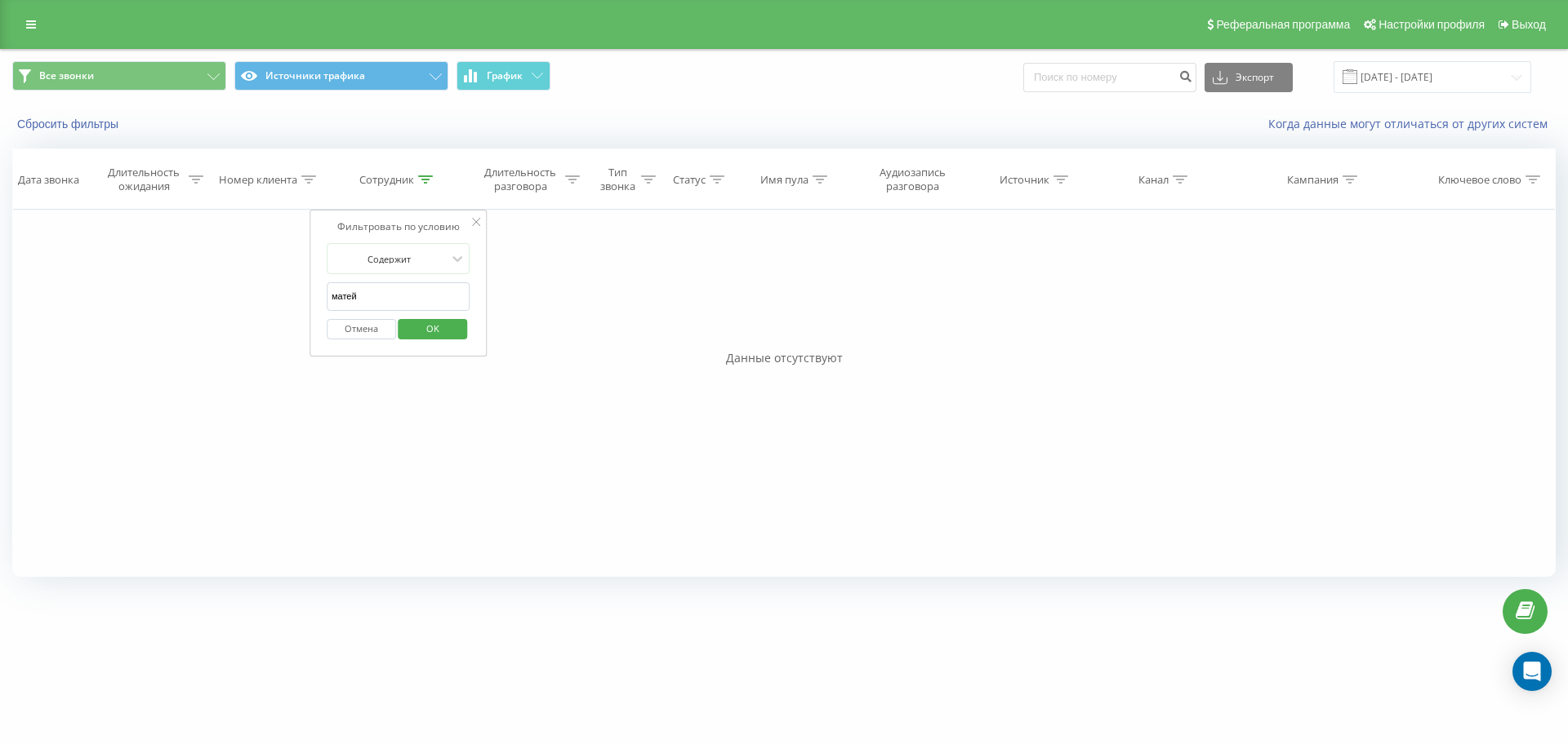
drag, startPoint x: 384, startPoint y: 295, endPoint x: 234, endPoint y: 299, distance: 150.1
click at [263, 297] on div "Фильтровать по условию Равно Отмена OK Фильтровать по условию Содержит Отмена O…" at bounding box center [784, 393] width 1543 height 367
type input "лазарева"
click button "OK" at bounding box center [433, 329] width 70 height 20
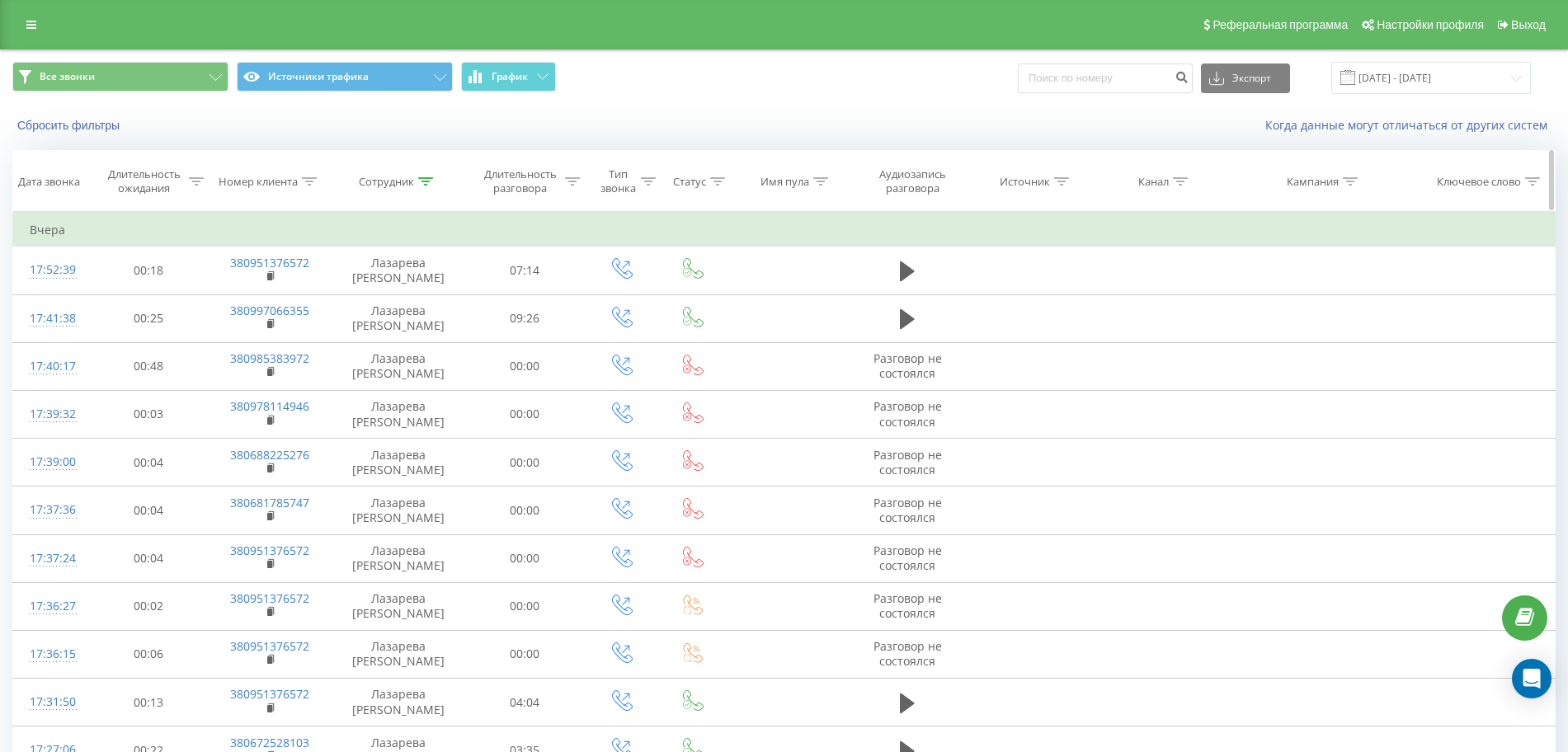
click at [313, 179] on icon at bounding box center [309, 181] width 14 height 9
click at [1380, 86] on input "22.09.2025 - 22.09.2025" at bounding box center [1431, 77] width 200 height 32
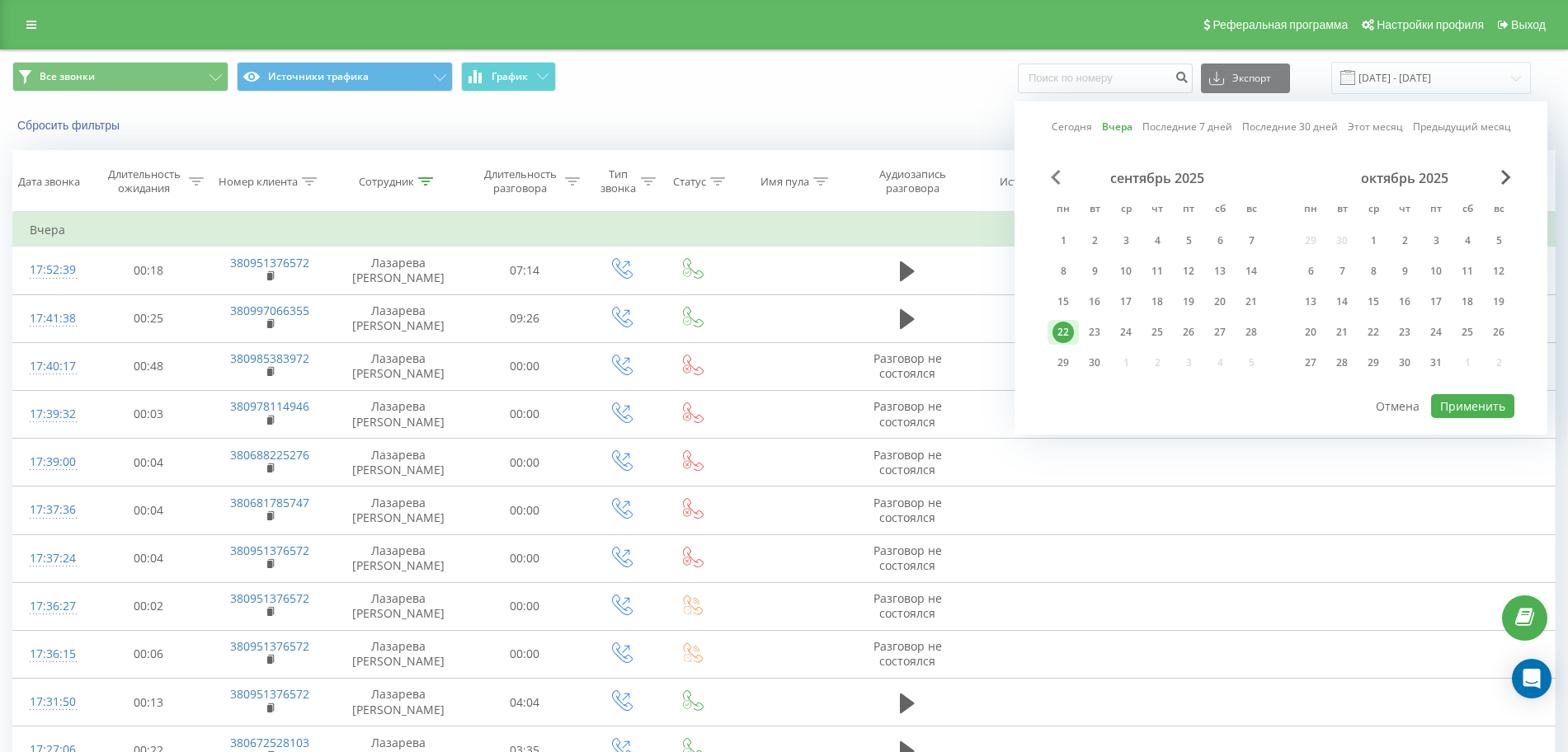
click at [1053, 176] on span "Previous Month" at bounding box center [1056, 176] width 10 height 14
click at [1185, 243] on div "1" at bounding box center [1189, 241] width 21 height 21
click at [1339, 335] on div "23" at bounding box center [1342, 333] width 21 height 21
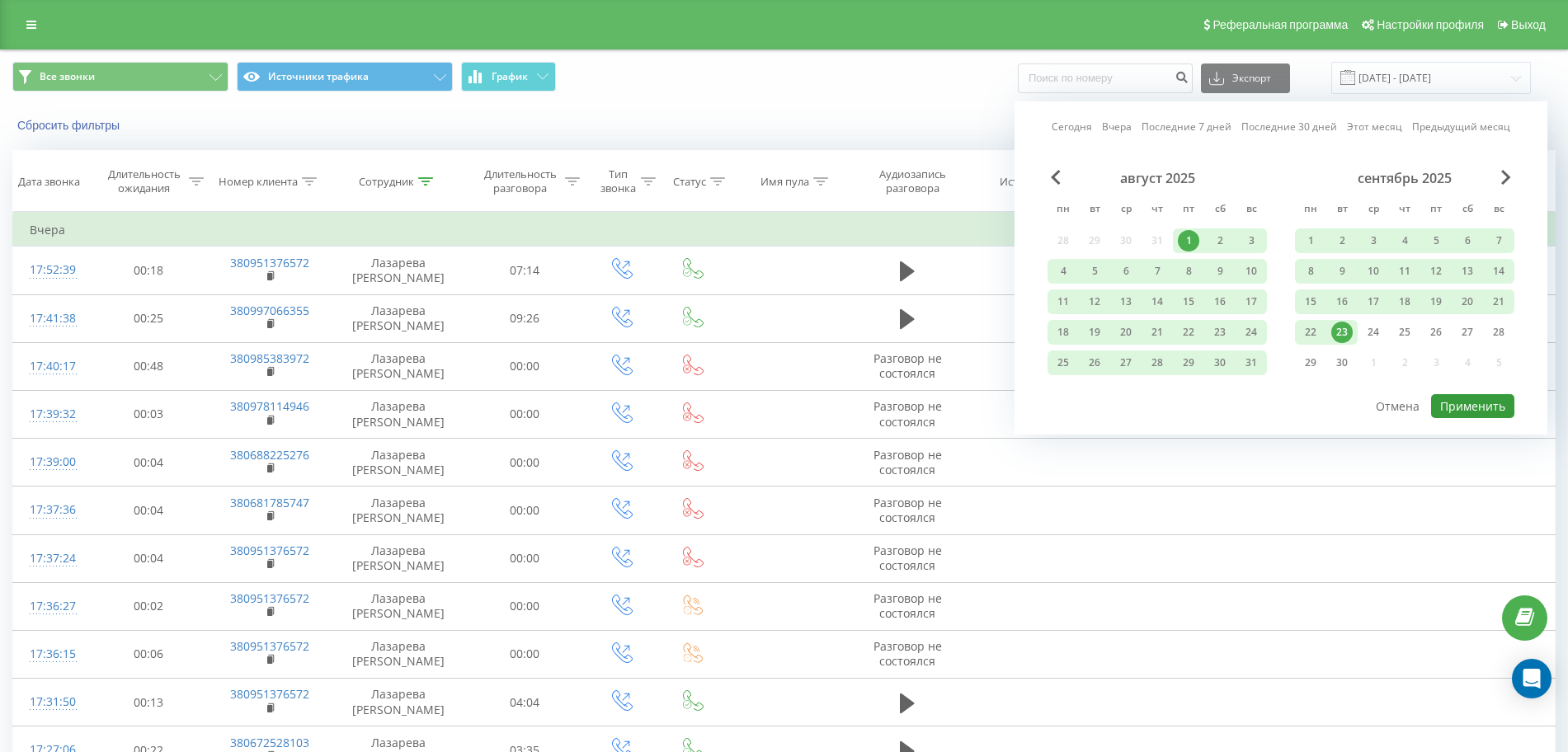
click at [1463, 405] on button "Применить" at bounding box center [1473, 406] width 83 height 24
type input "01.08.2025 - 23.09.2025"
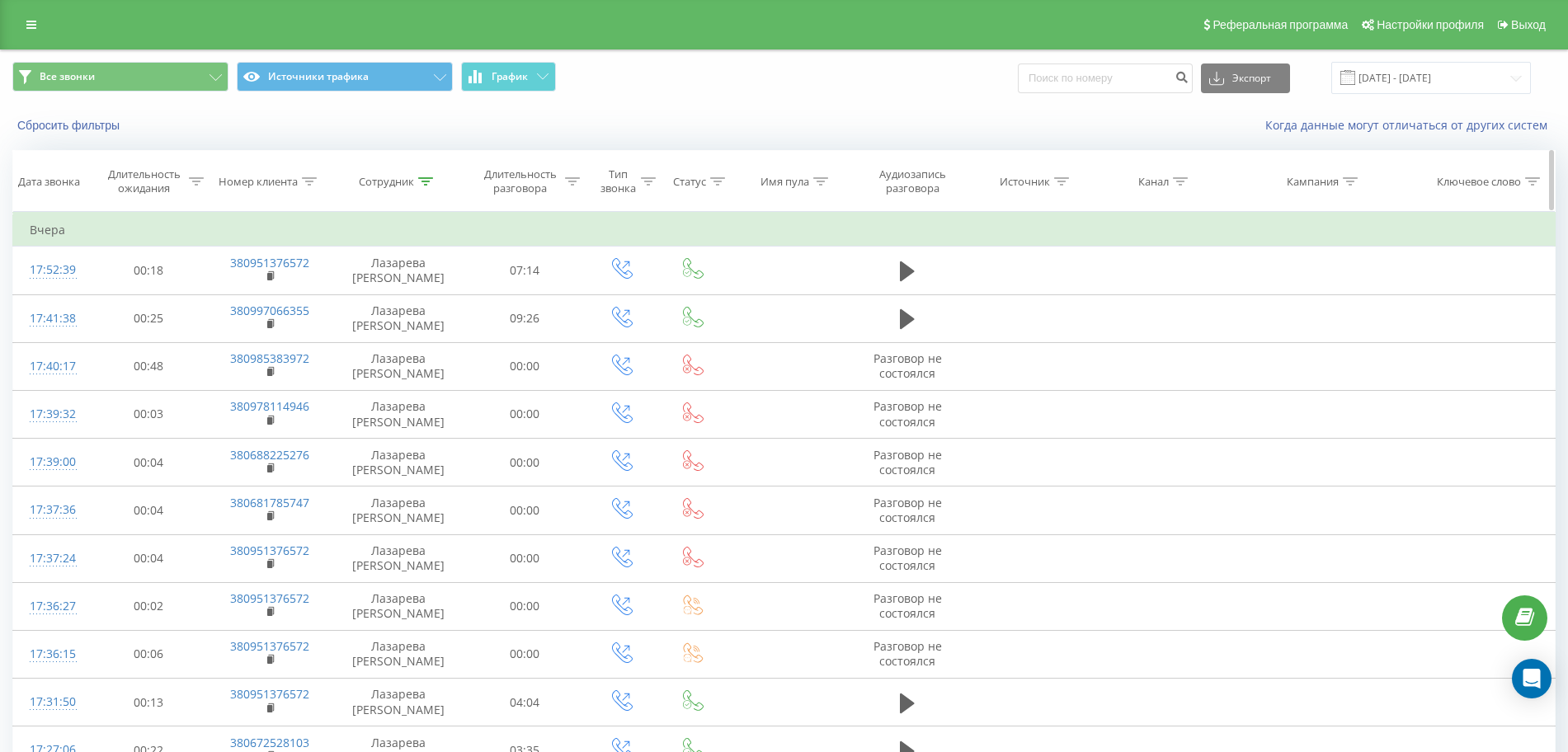
click at [302, 178] on icon at bounding box center [309, 181] width 14 height 9
click at [265, 293] on input "text" at bounding box center [269, 300] width 146 height 29
paste input "380978480112"
click button "OK" at bounding box center [305, 333] width 70 height 20
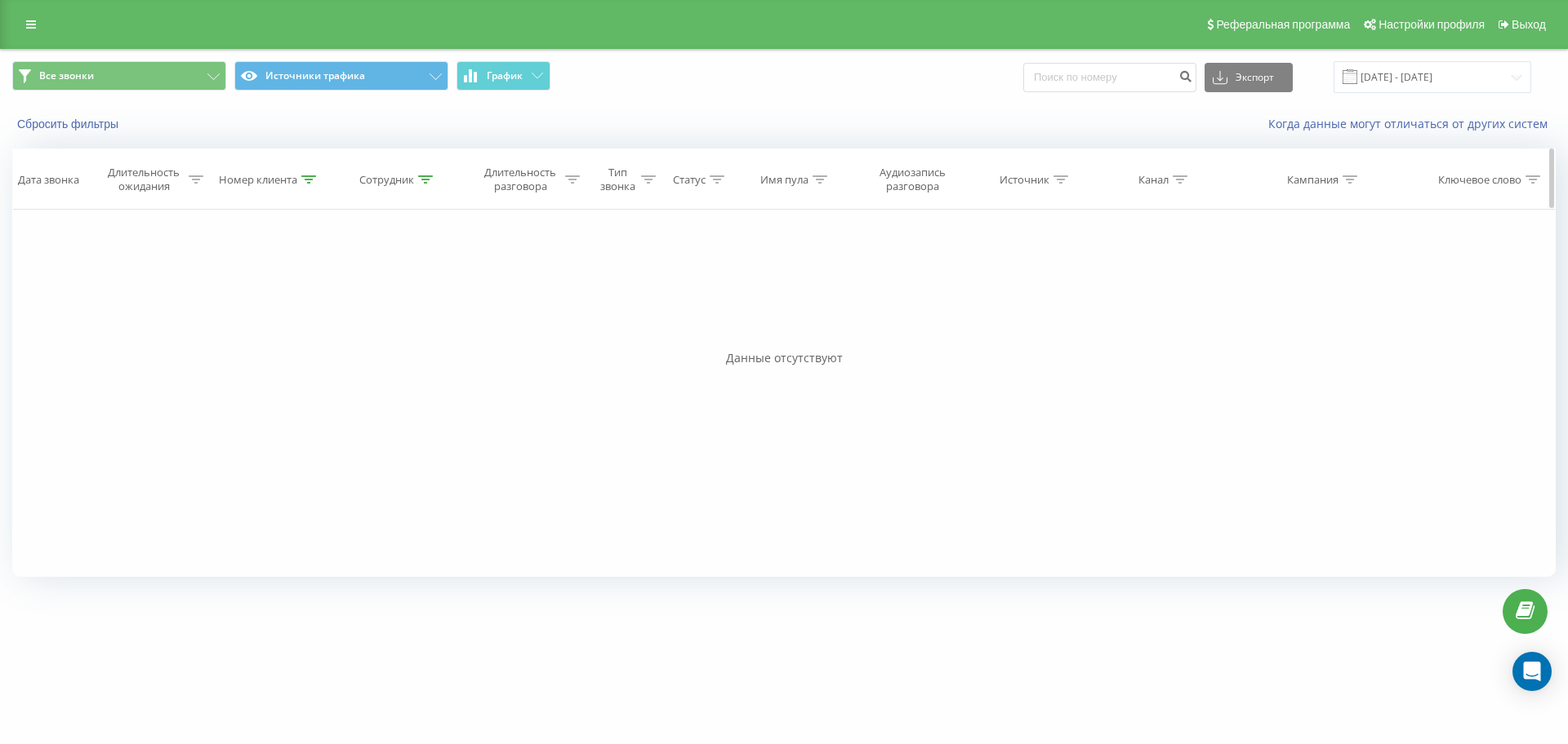
click at [429, 180] on icon at bounding box center [425, 179] width 14 height 9
click at [365, 327] on button "Отмена" at bounding box center [361, 329] width 70 height 20
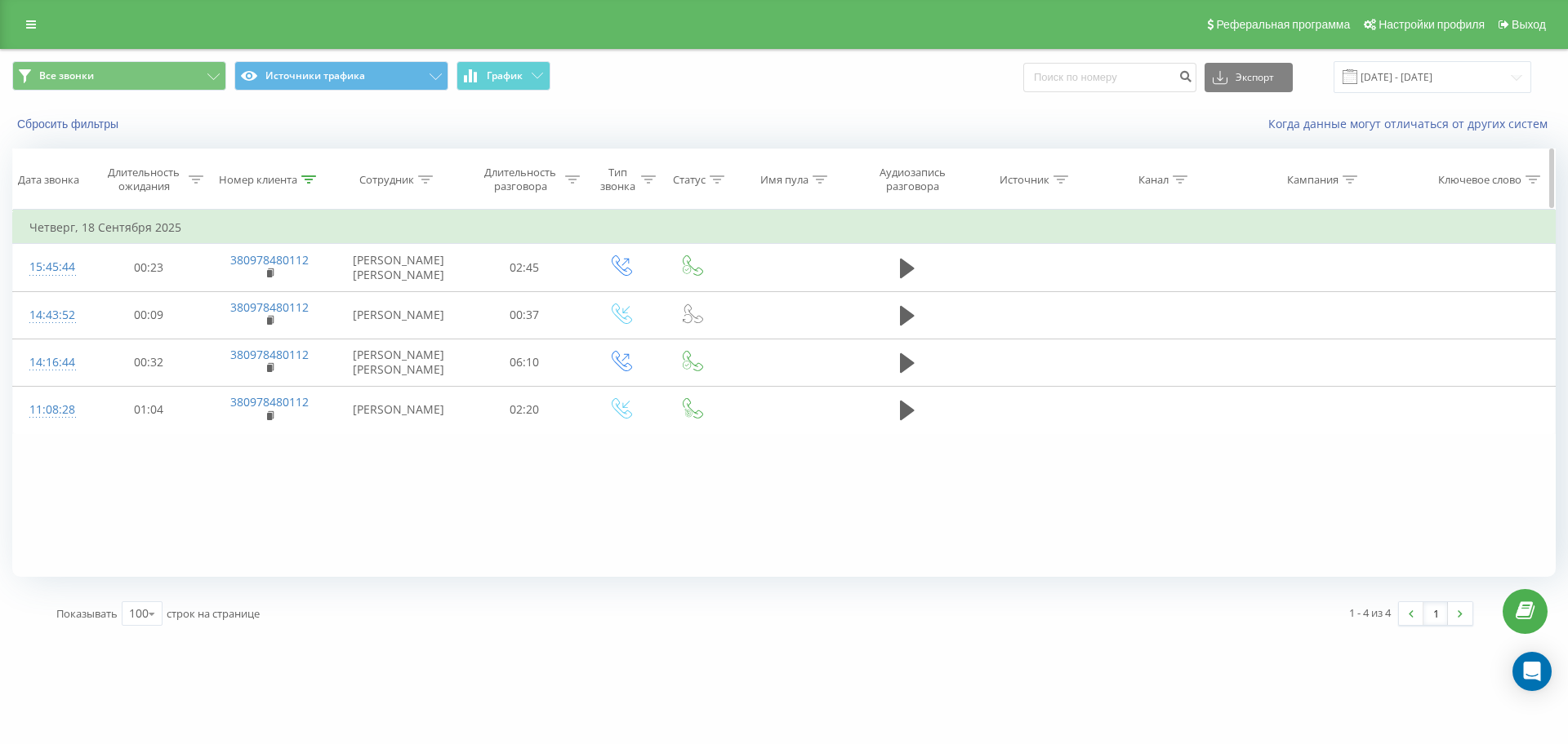
click at [306, 179] on icon at bounding box center [308, 179] width 14 height 9
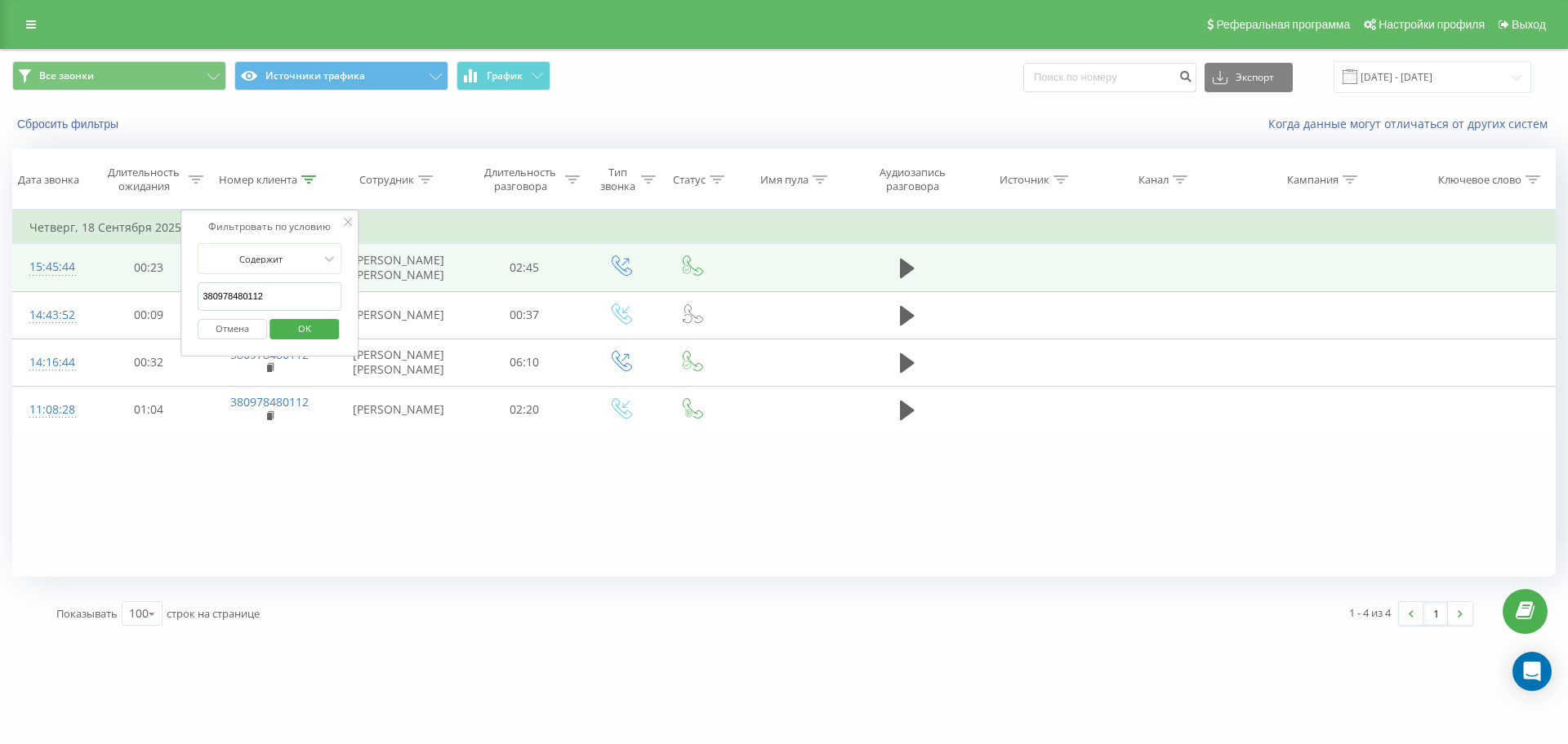
drag, startPoint x: 277, startPoint y: 291, endPoint x: 69, endPoint y: 287, distance: 208.0
click at [71, 287] on table "Фильтровать по условию Равно Отмена OK Фильтровать по условию Содержит 38097848…" at bounding box center [784, 321] width 1543 height 224
paste input "660943213"
click button "OK" at bounding box center [303, 329] width 70 height 20
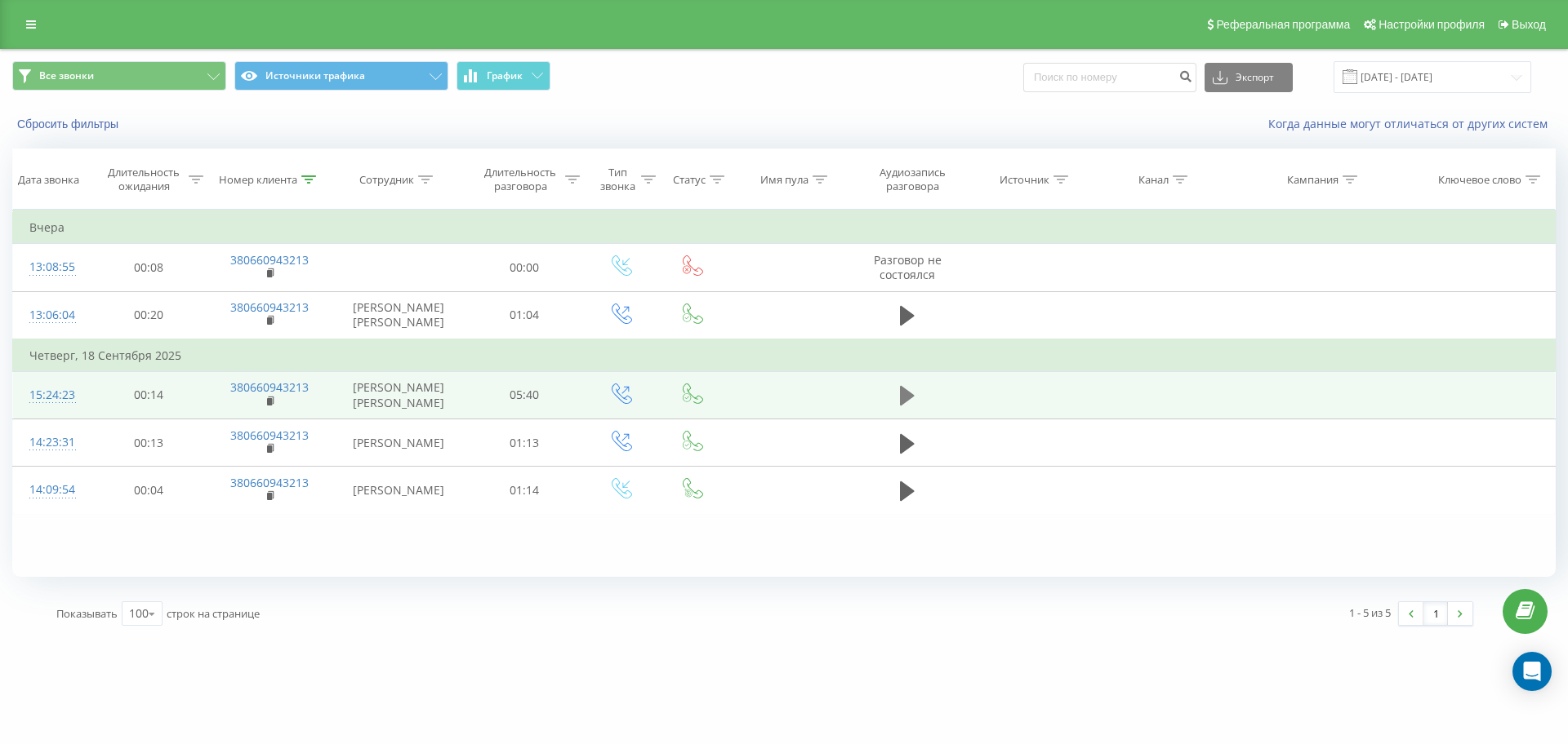
click at [906, 387] on icon at bounding box center [907, 396] width 14 height 23
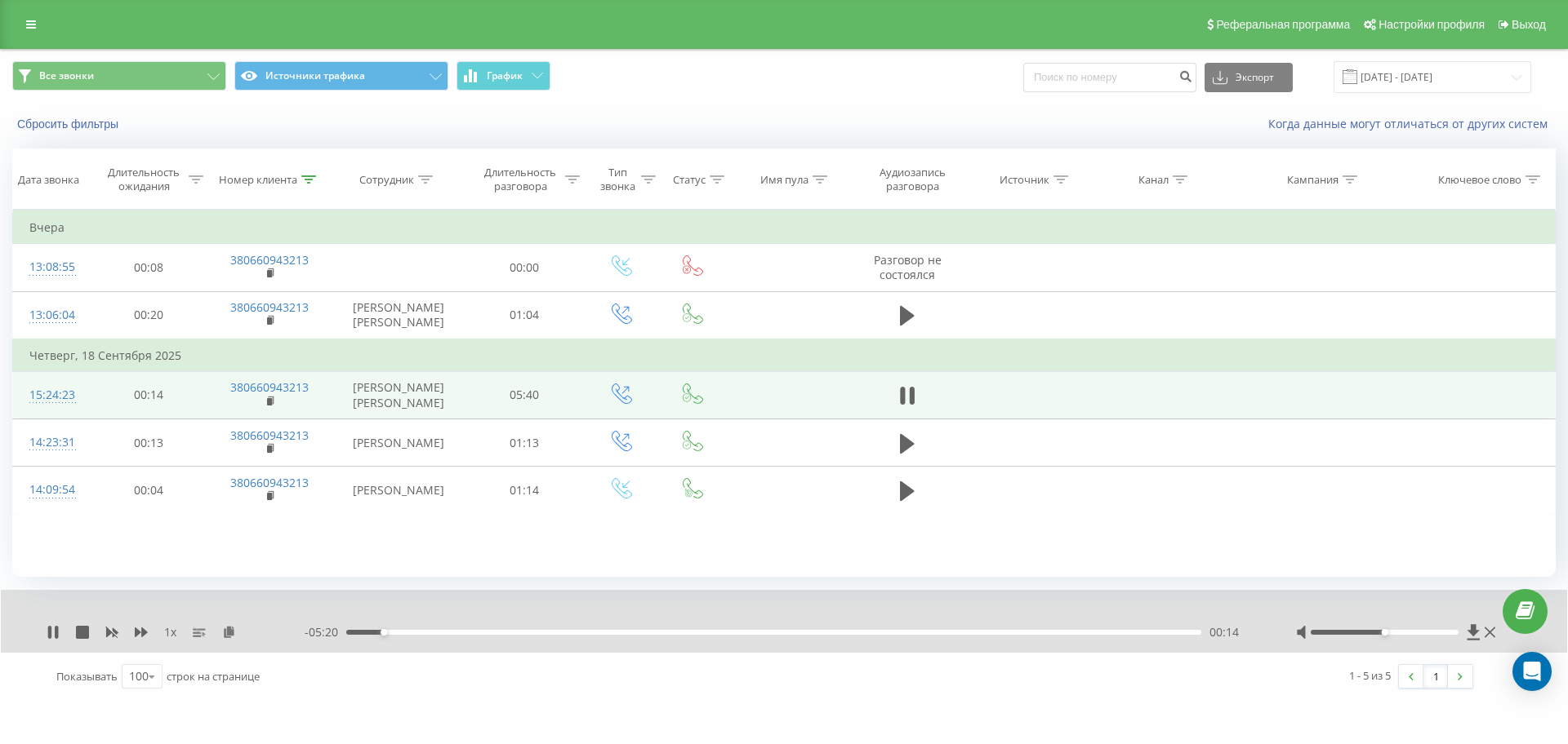
click at [345, 633] on span "- 05:20" at bounding box center [325, 631] width 42 height 16
click at [353, 633] on div "00:03" at bounding box center [774, 631] width 855 height 5
click at [349, 632] on div "00:01" at bounding box center [774, 631] width 855 height 5
click at [139, 631] on icon at bounding box center [141, 632] width 13 height 10
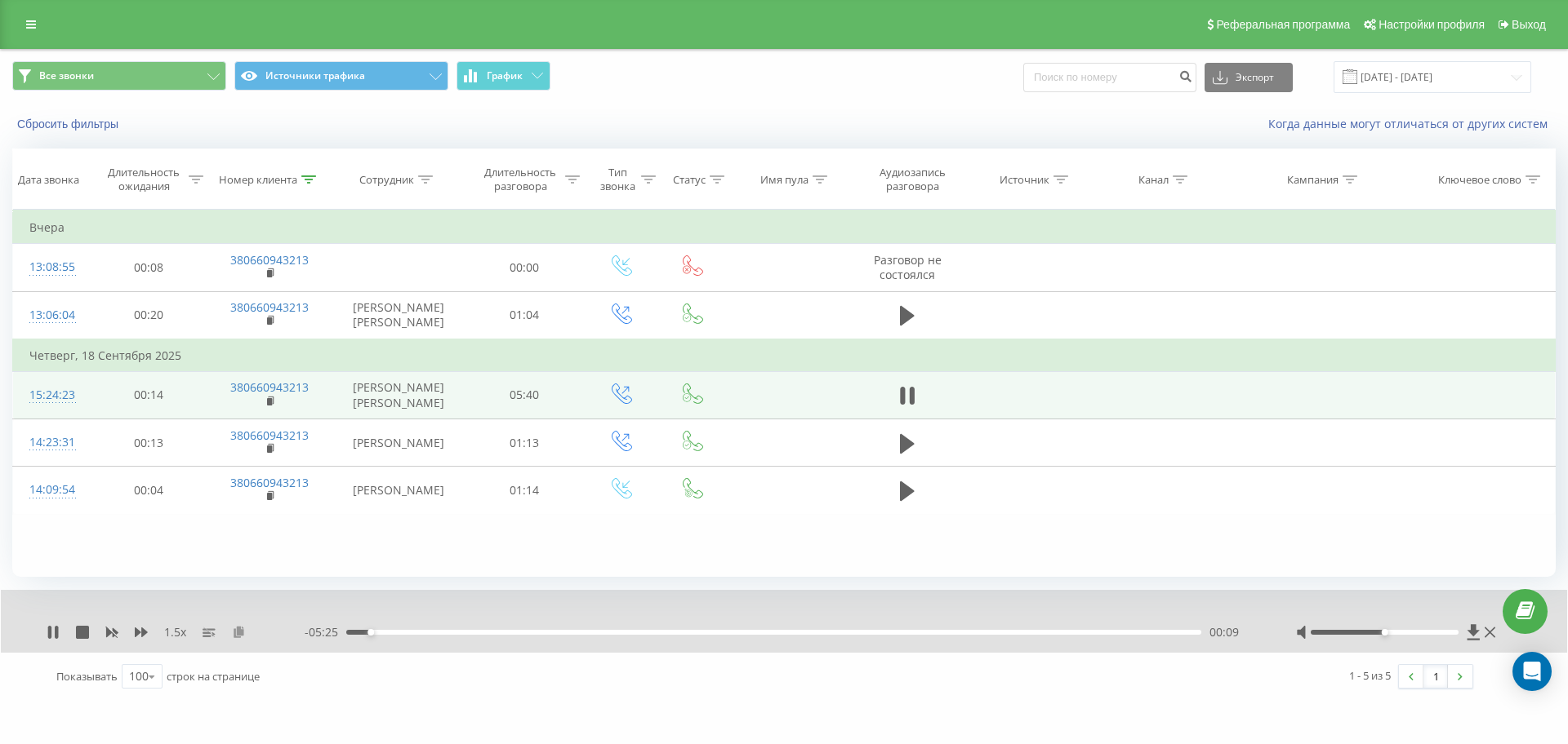
click at [235, 629] on icon at bounding box center [239, 631] width 14 height 11
click at [140, 630] on icon at bounding box center [141, 632] width 13 height 13
click at [55, 629] on icon at bounding box center [55, 632] width 3 height 13
click at [51, 630] on icon at bounding box center [52, 632] width 10 height 13
click at [52, 631] on icon at bounding box center [53, 632] width 13 height 13
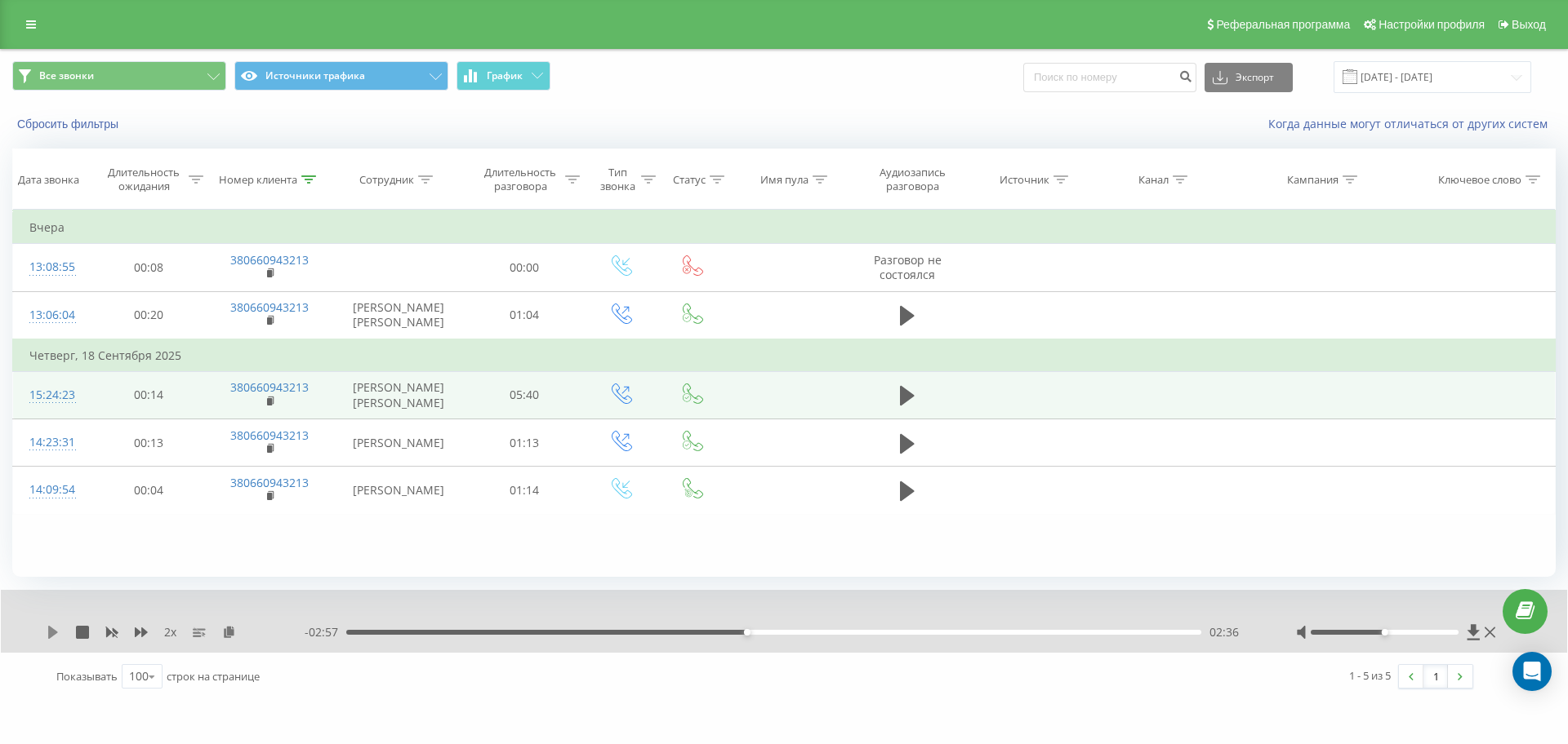
click at [51, 632] on icon at bounding box center [52, 632] width 10 height 13
click at [960, 631] on div "04:00" at bounding box center [774, 631] width 855 height 5
click at [887, 630] on div "05:34" at bounding box center [769, 631] width 855 height 5
click at [53, 630] on icon at bounding box center [53, 632] width 13 height 13
click at [1120, 631] on div "03:33" at bounding box center [774, 631] width 855 height 5
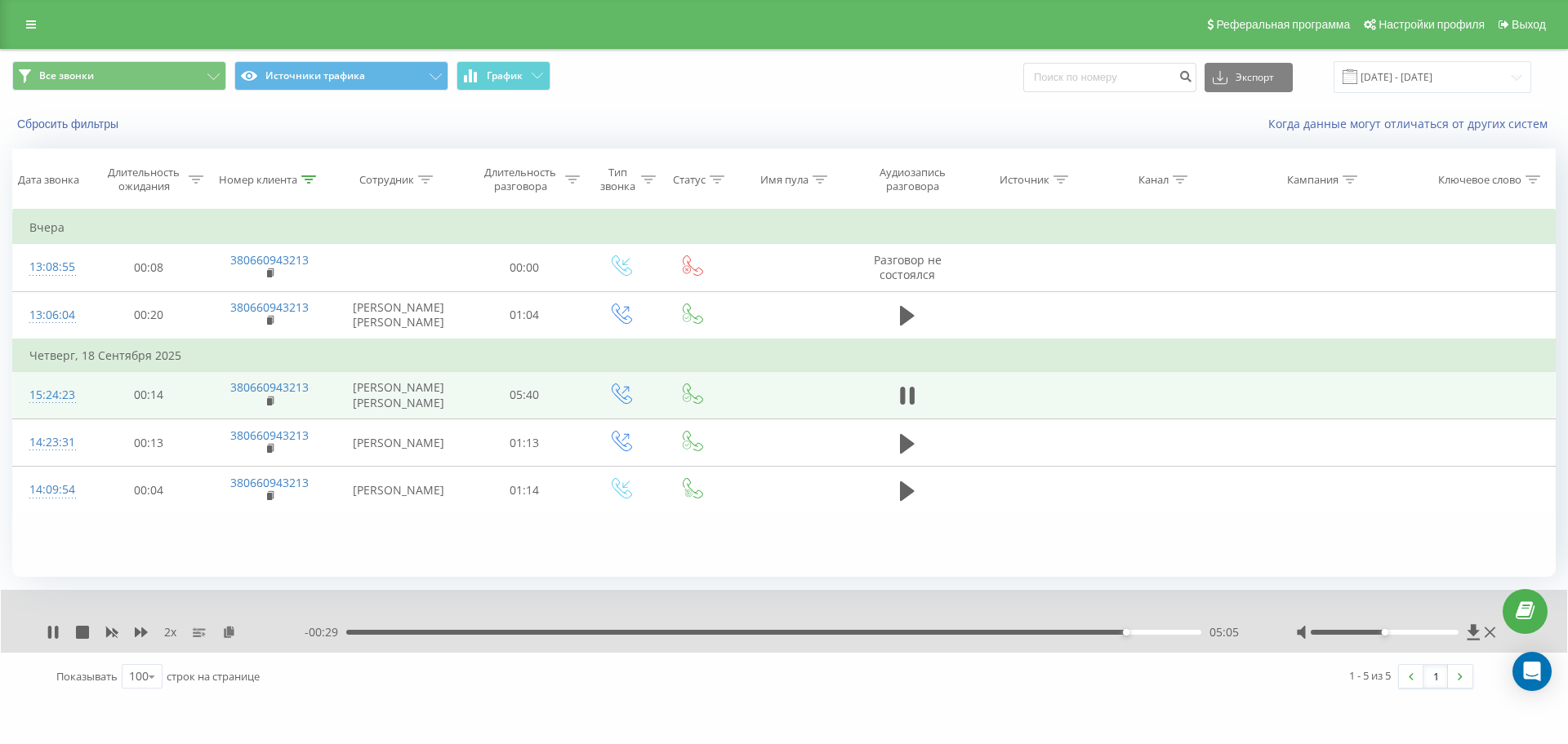
click at [1094, 635] on div "- 00:29 05:05 05:05" at bounding box center [780, 631] width 951 height 16
click at [1094, 629] on div "- 00:28 05:06 05:06" at bounding box center [780, 631] width 951 height 16
click at [1056, 630] on div "05:06" at bounding box center [774, 631] width 855 height 5
click at [1033, 635] on div "04:29" at bounding box center [774, 631] width 855 height 5
click at [310, 178] on icon at bounding box center [308, 179] width 14 height 9
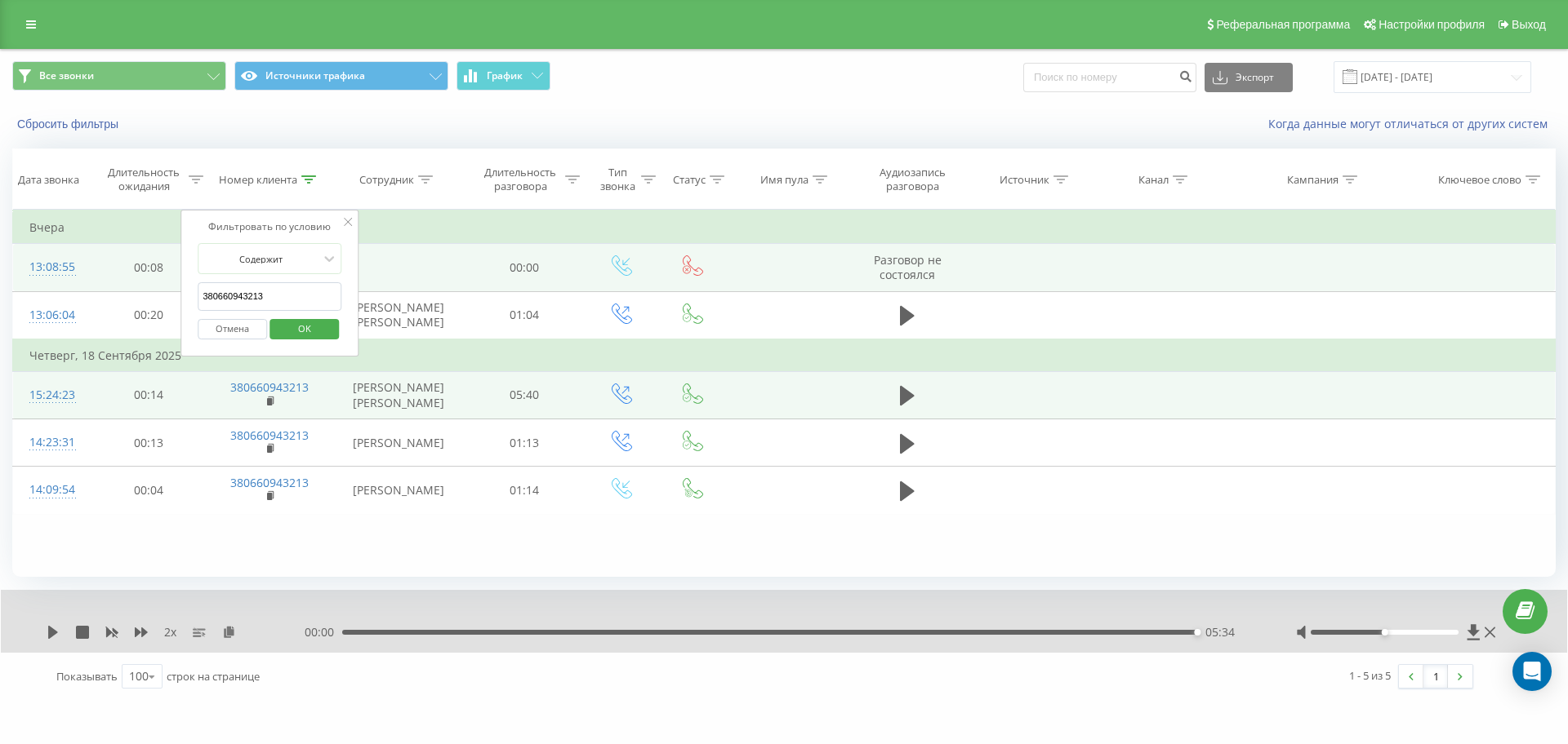
drag, startPoint x: 291, startPoint y: 292, endPoint x: 36, endPoint y: 279, distance: 255.3
click at [52, 279] on table "Фильтровать по условию Равно Отмена OK Фильтровать по условию Содержит 38066094…" at bounding box center [784, 362] width 1543 height 304
paste input "968010538"
click button "OK" at bounding box center [303, 329] width 70 height 20
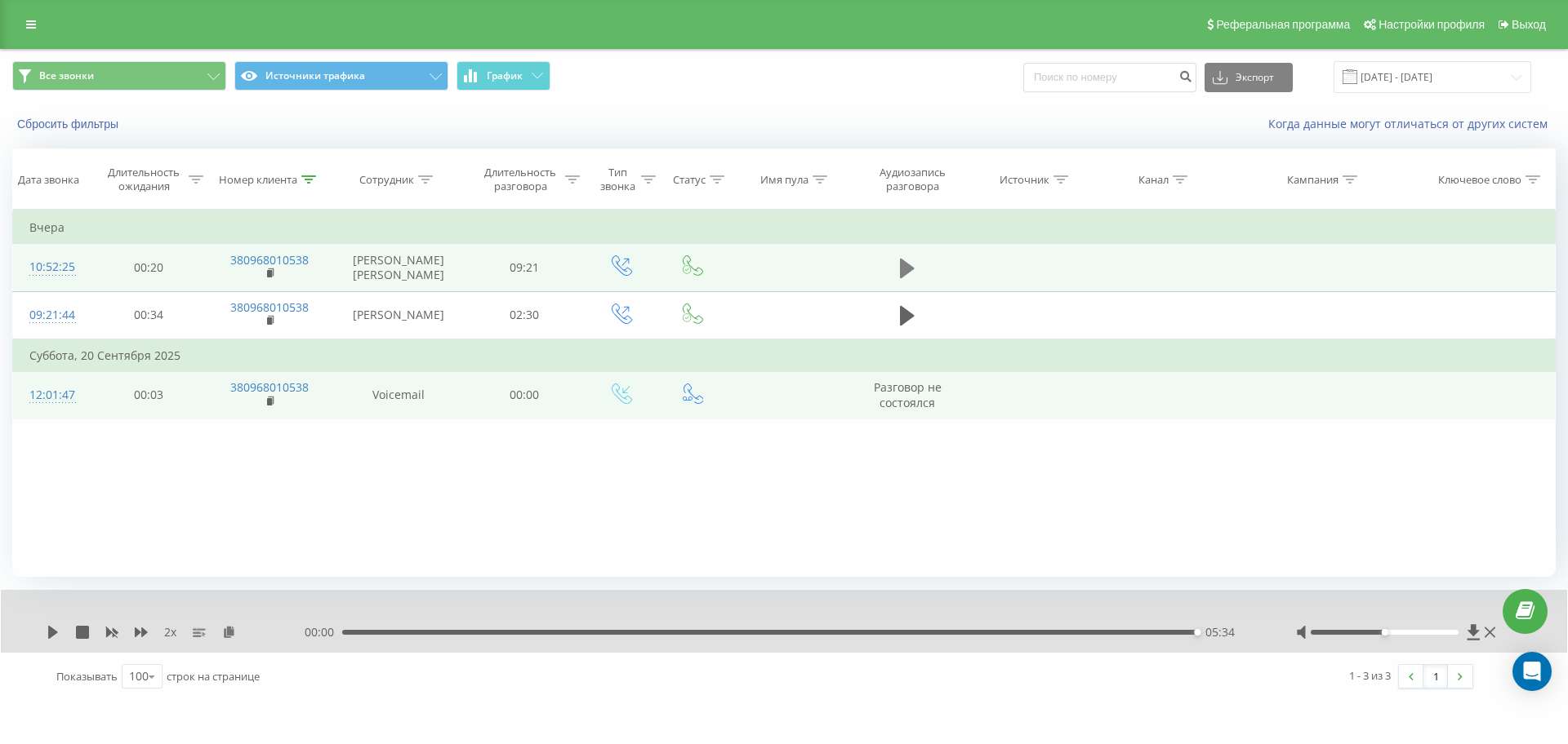
click at [901, 271] on icon at bounding box center [907, 268] width 14 height 20
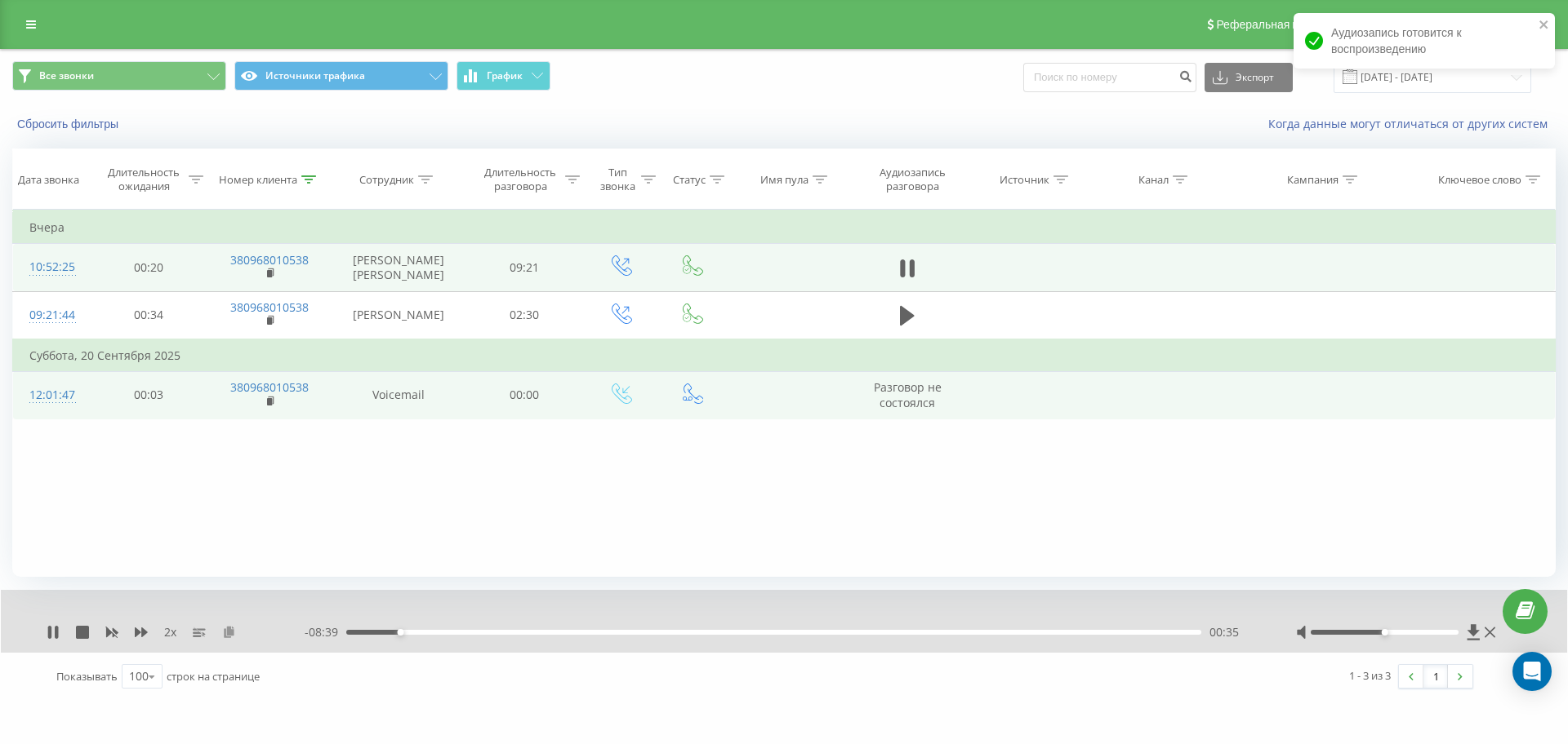
click at [223, 634] on icon at bounding box center [229, 631] width 14 height 11
click at [351, 630] on div "00:50" at bounding box center [774, 631] width 855 height 5
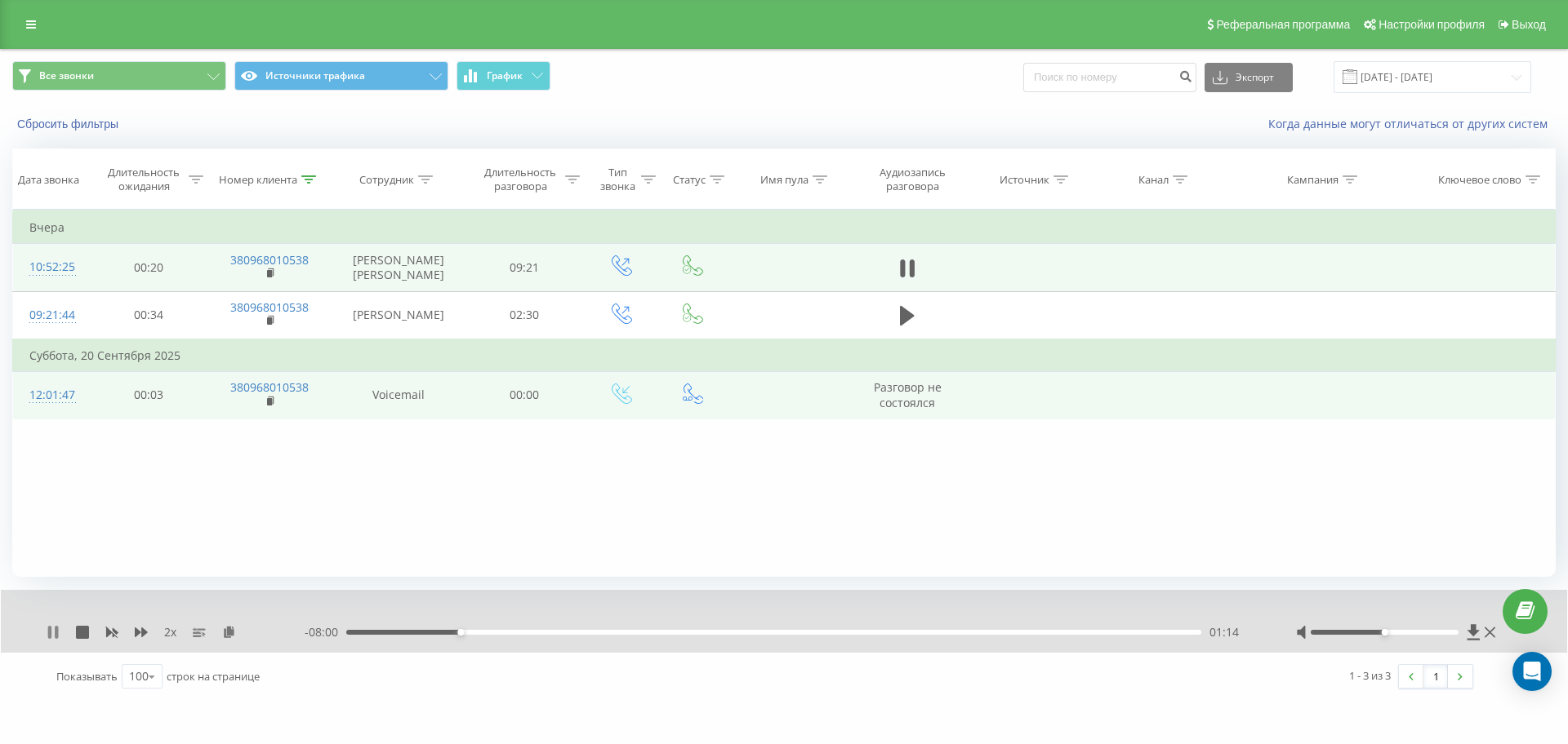
click at [53, 632] on icon at bounding box center [53, 632] width 13 height 13
click at [53, 632] on icon at bounding box center [52, 632] width 10 height 13
click at [52, 633] on icon at bounding box center [53, 632] width 13 height 13
click at [56, 635] on icon at bounding box center [53, 632] width 13 height 13
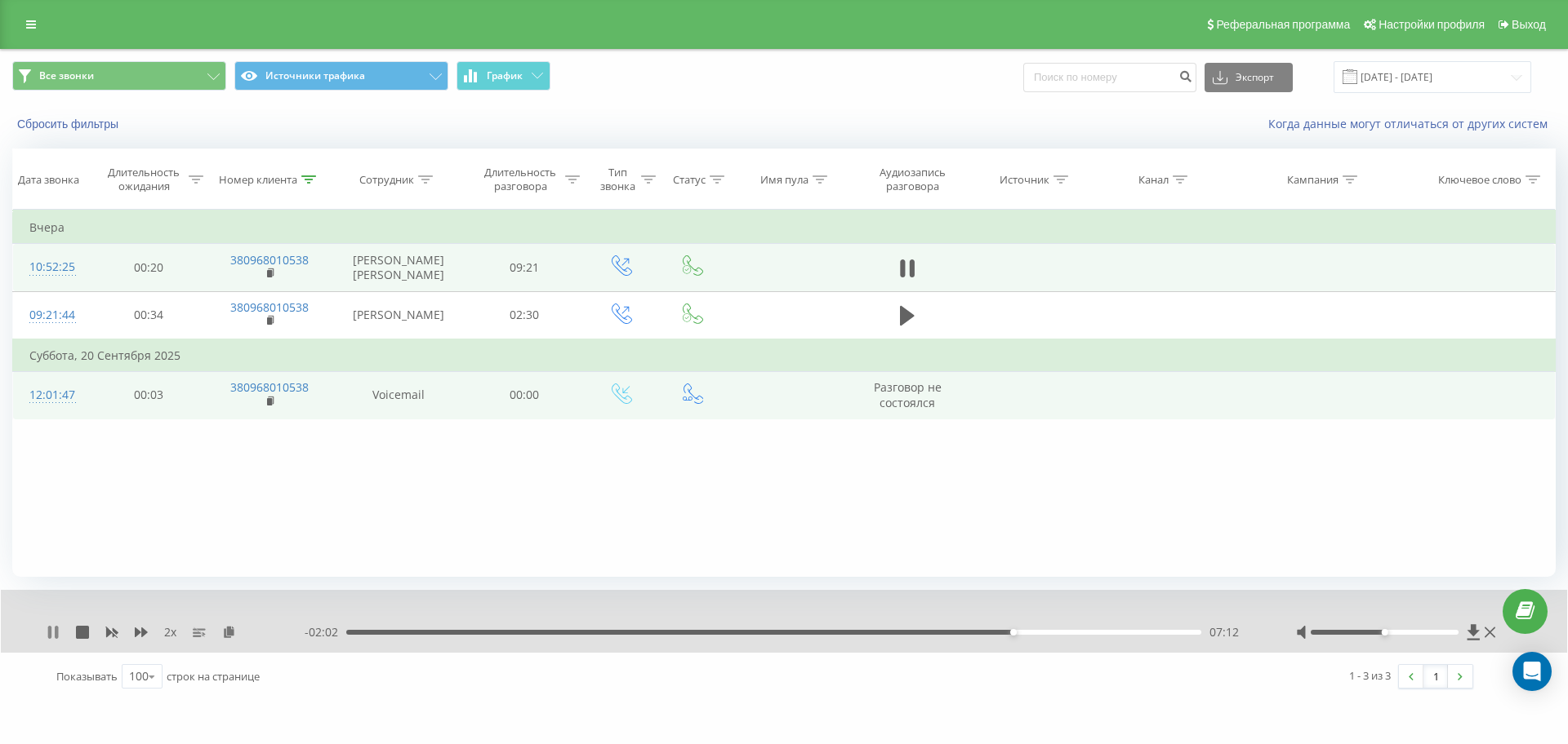
click at [53, 632] on icon at bounding box center [53, 632] width 13 height 13
click at [52, 634] on icon at bounding box center [52, 632] width 10 height 13
click at [1092, 627] on div "00:00 09:14 09:14" at bounding box center [780, 631] width 951 height 16
click at [1092, 628] on div "00:00 09:14 09:14" at bounding box center [780, 631] width 951 height 16
click at [903, 264] on icon at bounding box center [907, 268] width 14 height 20
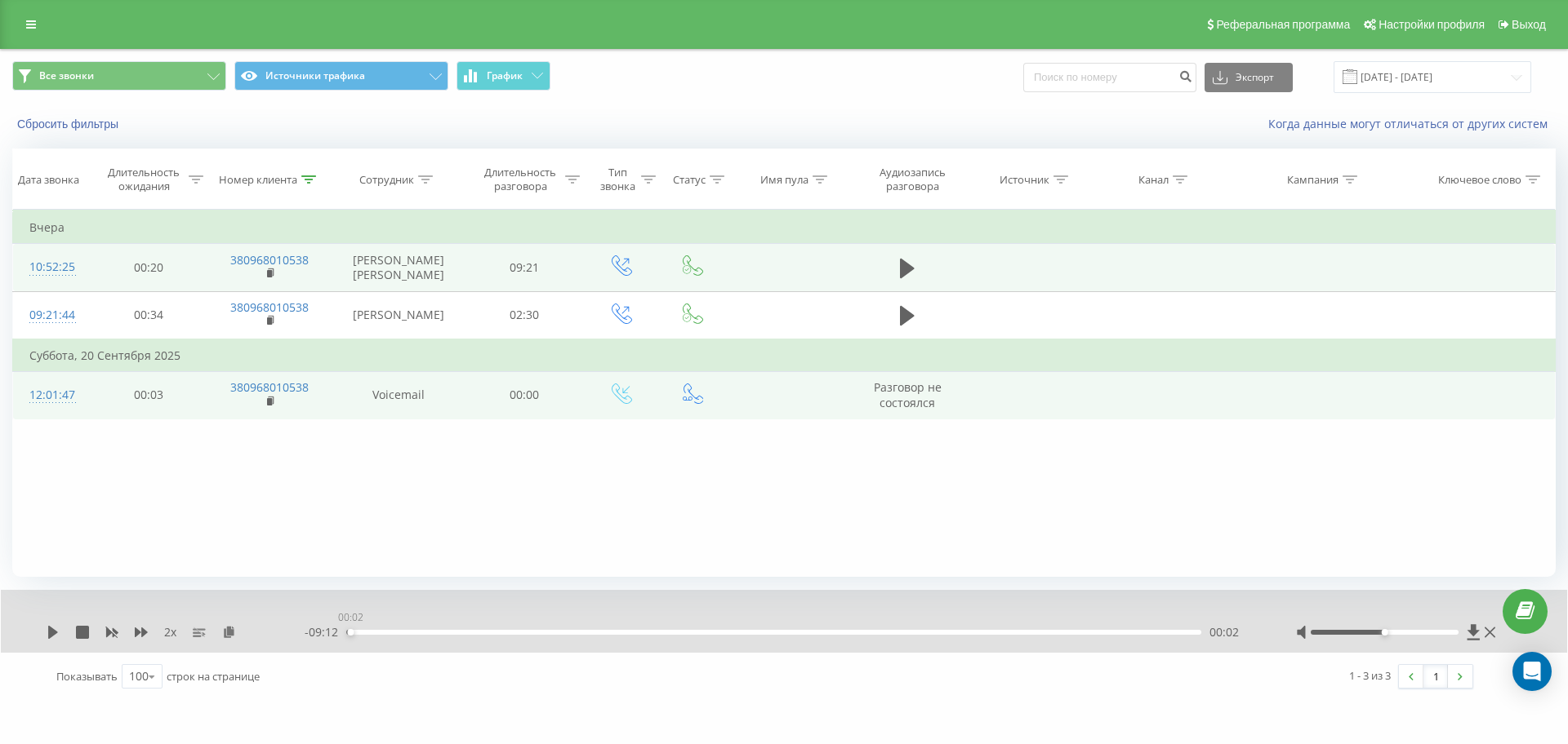
click at [346, 633] on div "00:02" at bounding box center [774, 631] width 855 height 5
click at [898, 265] on button at bounding box center [908, 269] width 25 height 25
click at [51, 635] on icon at bounding box center [49, 632] width 3 height 13
click at [57, 629] on icon at bounding box center [53, 632] width 13 height 13
click at [899, 264] on button at bounding box center [908, 269] width 25 height 25
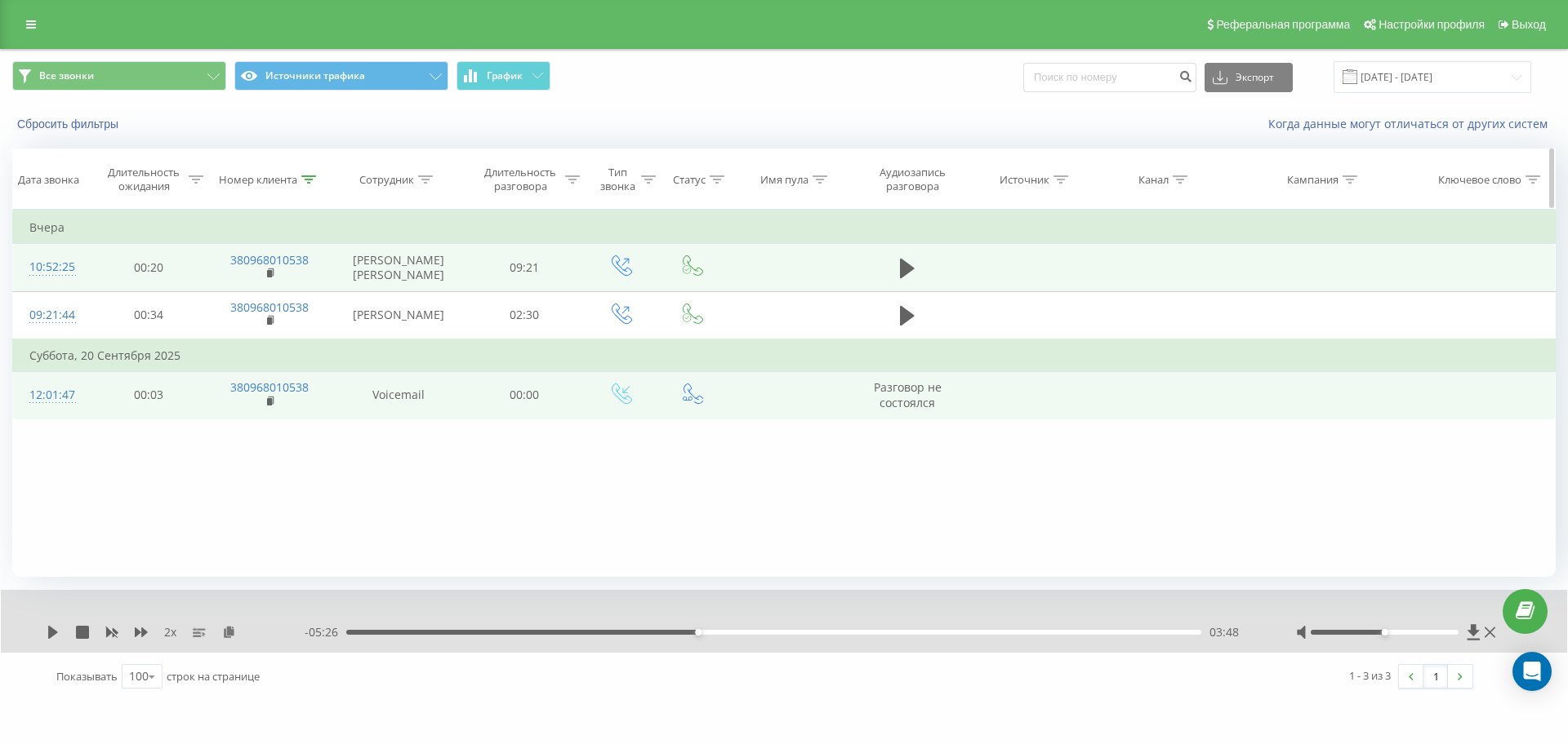
click at [305, 178] on icon at bounding box center [308, 179] width 14 height 9
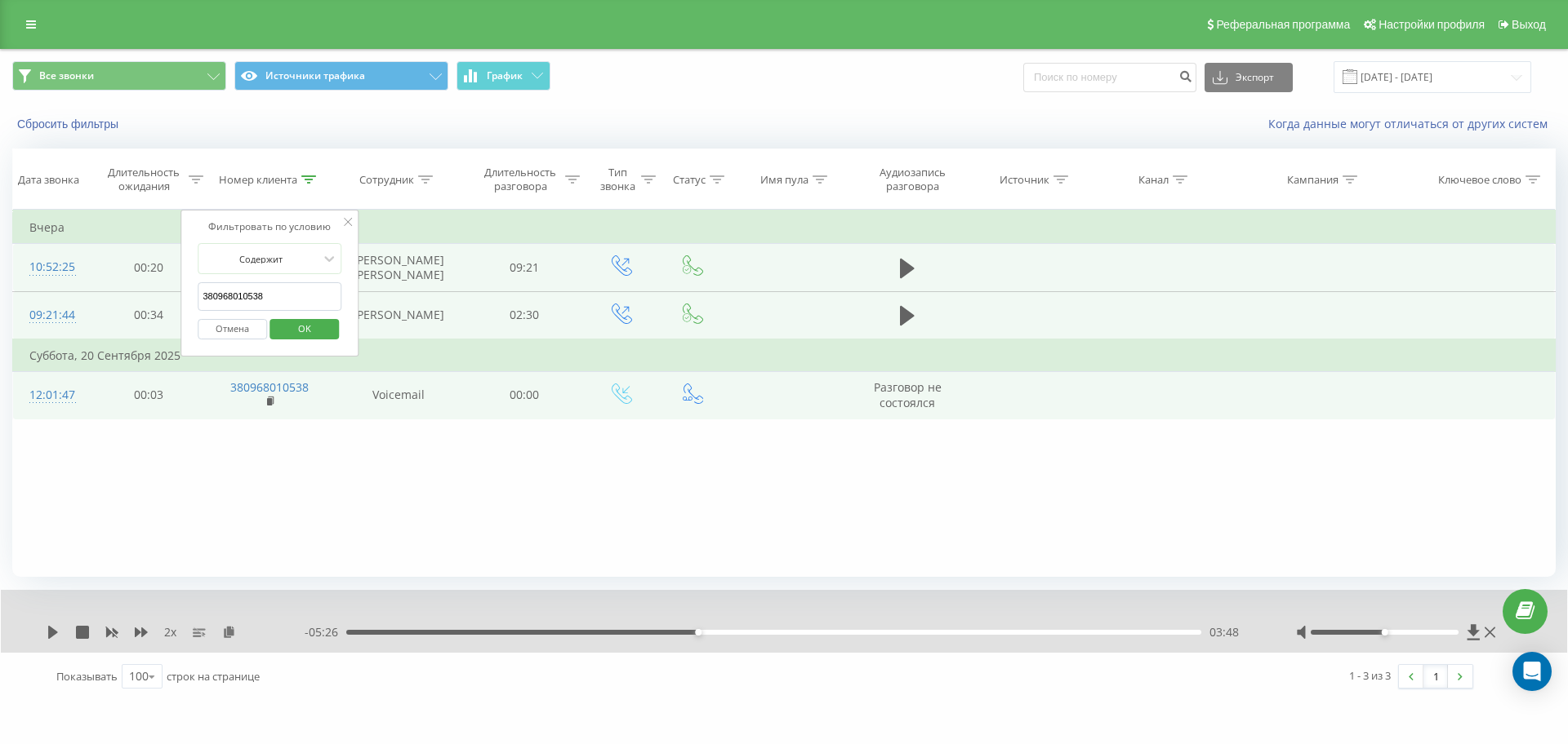
drag, startPoint x: 274, startPoint y: 297, endPoint x: 105, endPoint y: 297, distance: 169.0
click at [136, 297] on table "Фильтровать по условию Равно Отмена OK Фильтровать по условию Содержит 38096801…" at bounding box center [784, 315] width 1543 height 210
paste input "673625570"
click button "OK" at bounding box center [303, 329] width 70 height 20
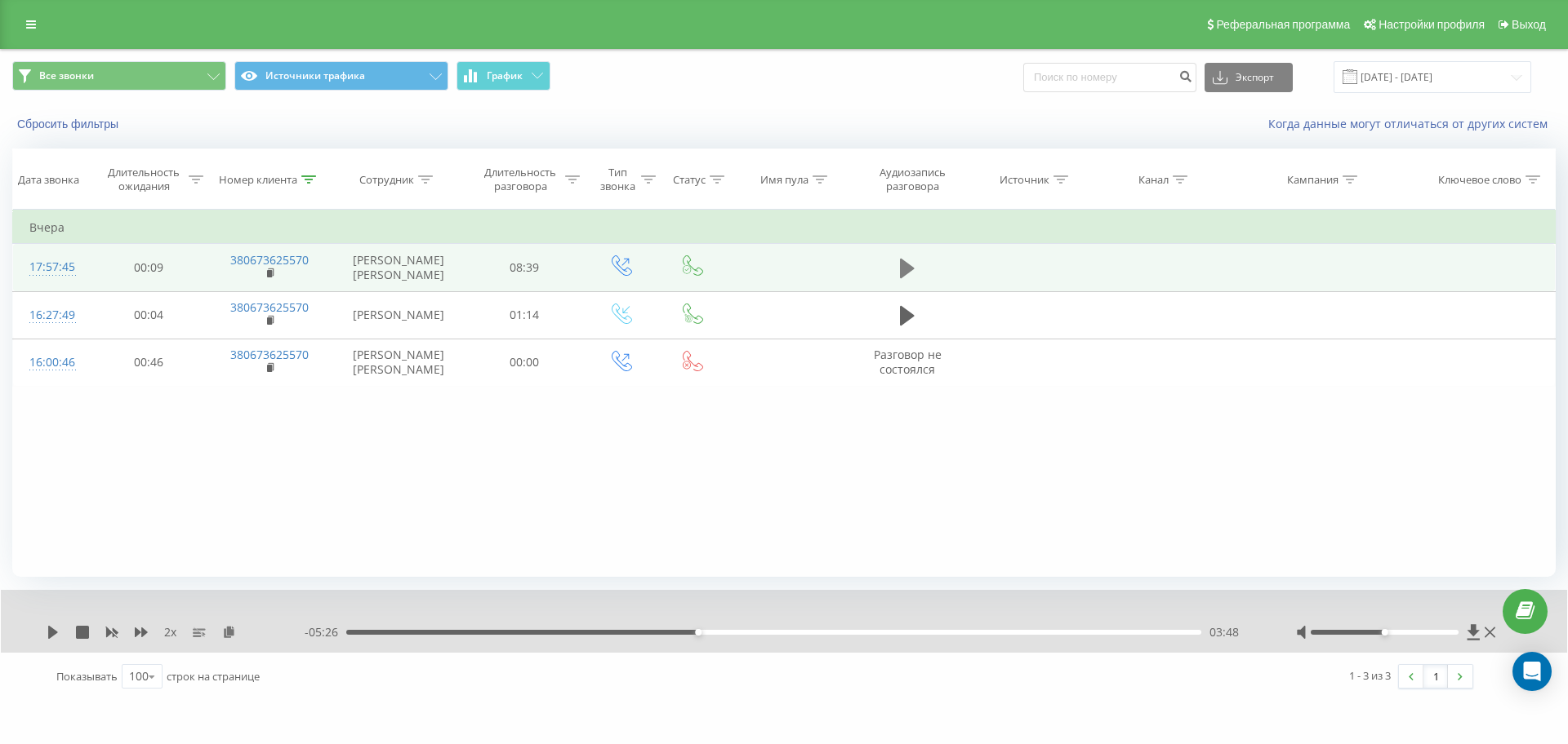
click at [901, 267] on icon at bounding box center [907, 268] width 14 height 20
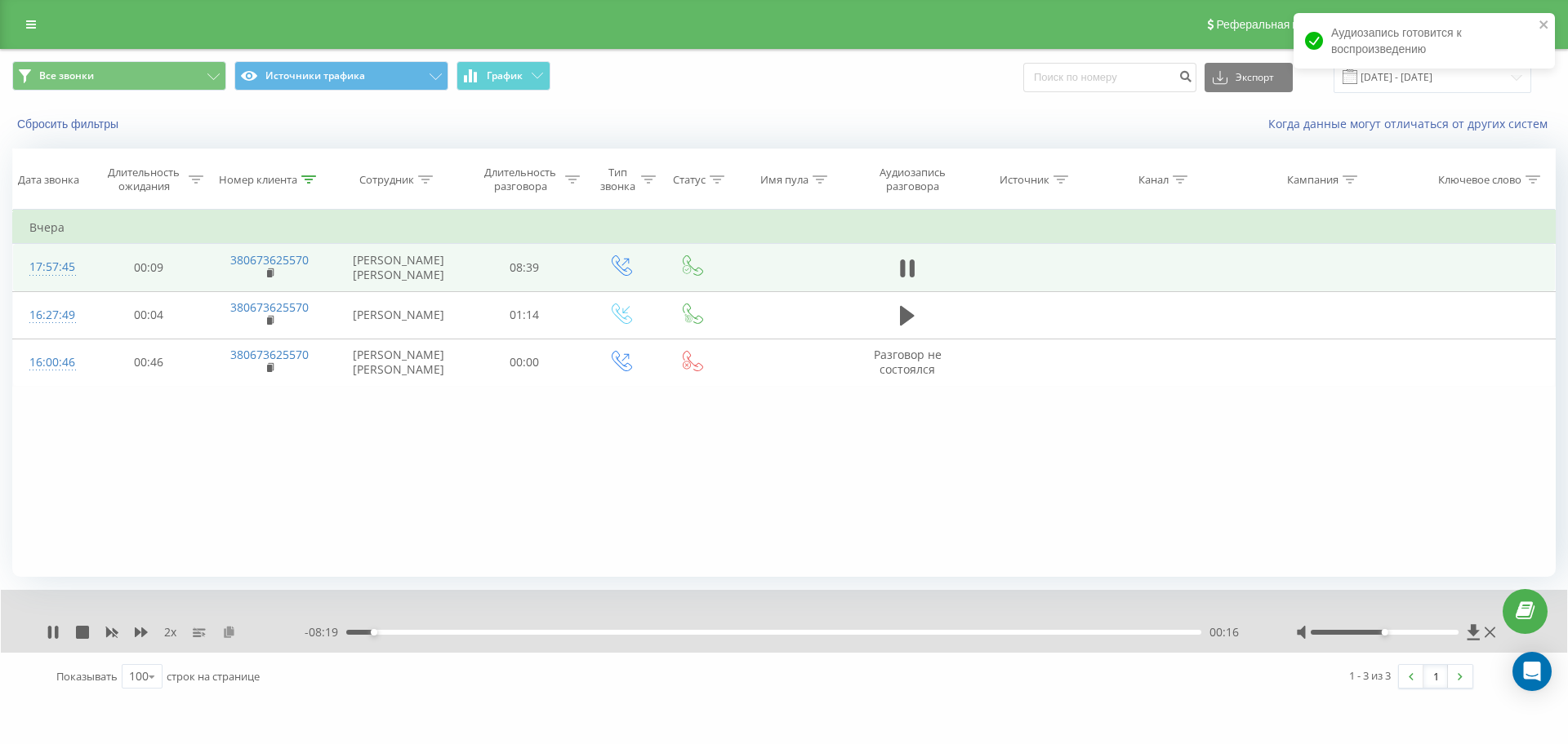
click at [228, 631] on icon at bounding box center [229, 631] width 14 height 11
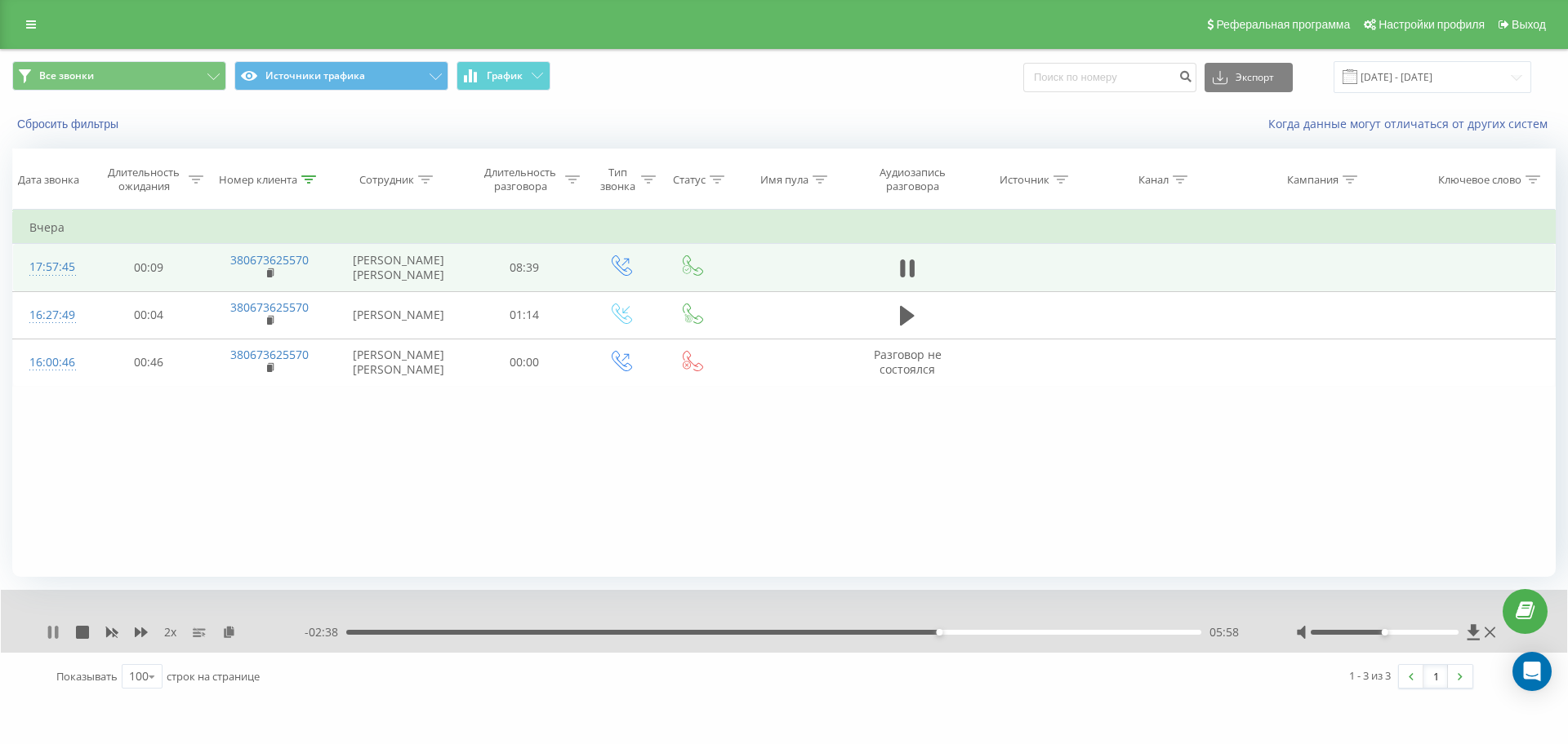
click at [54, 630] on icon at bounding box center [53, 632] width 13 height 13
click at [880, 633] on div "05:58" at bounding box center [774, 631] width 855 height 5
click at [52, 627] on icon at bounding box center [53, 632] width 13 height 13
click at [53, 629] on icon at bounding box center [53, 632] width 13 height 13
click at [57, 635] on icon at bounding box center [53, 632] width 13 height 13
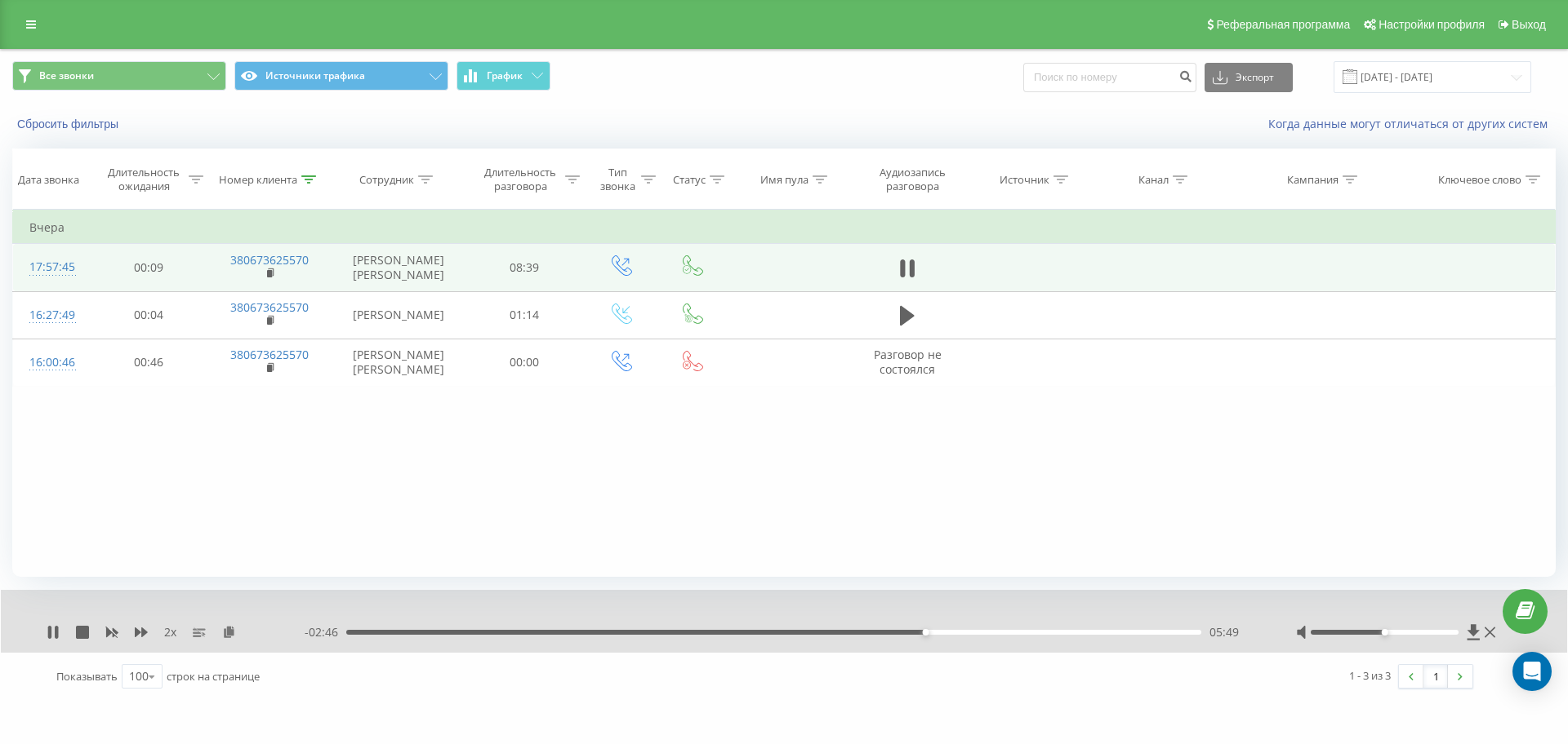
click at [877, 631] on div "05:49" at bounding box center [774, 631] width 855 height 5
click at [55, 635] on icon at bounding box center [55, 632] width 3 height 13
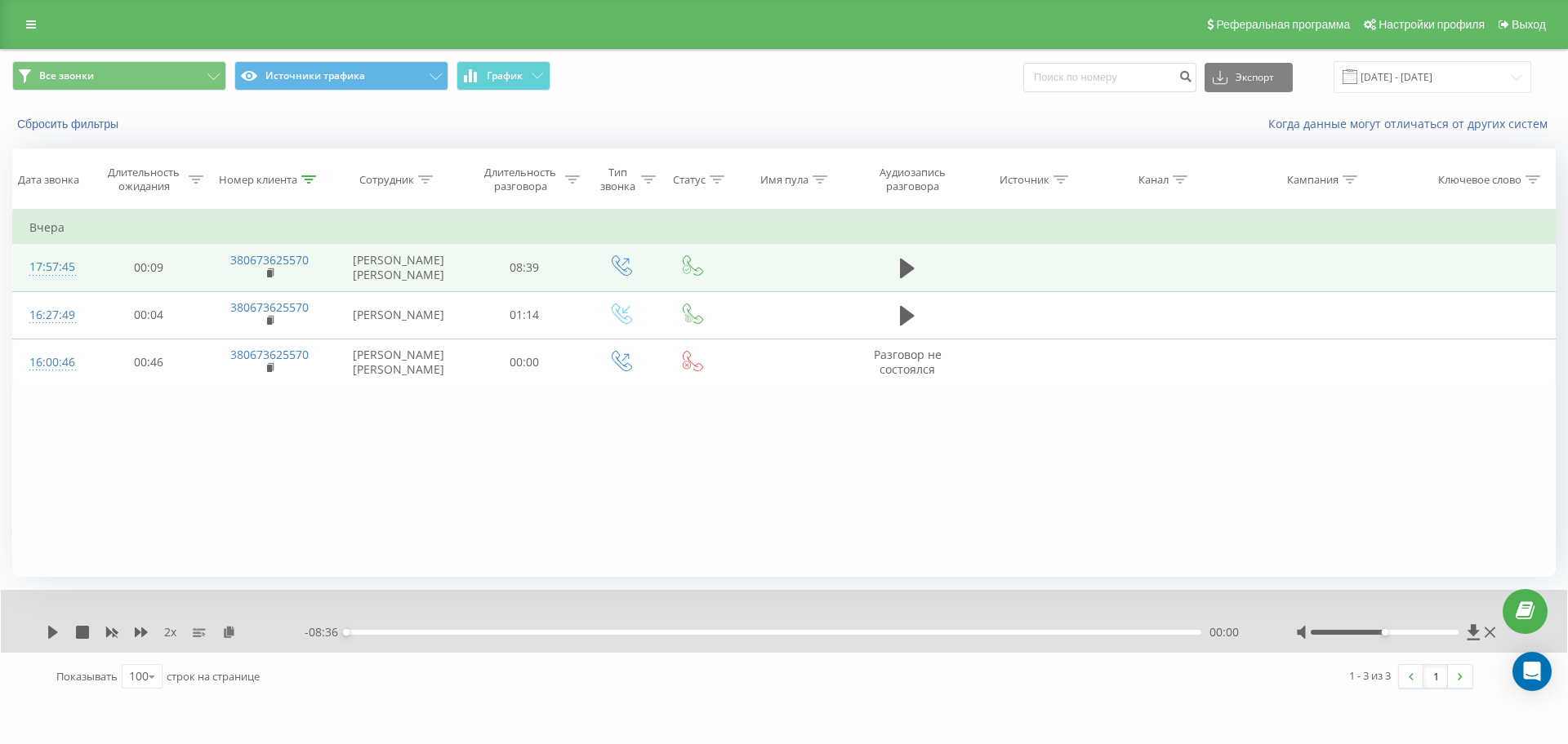
click at [61, 636] on div "2 x" at bounding box center [176, 631] width 258 height 16
click at [51, 636] on icon at bounding box center [52, 632] width 10 height 13
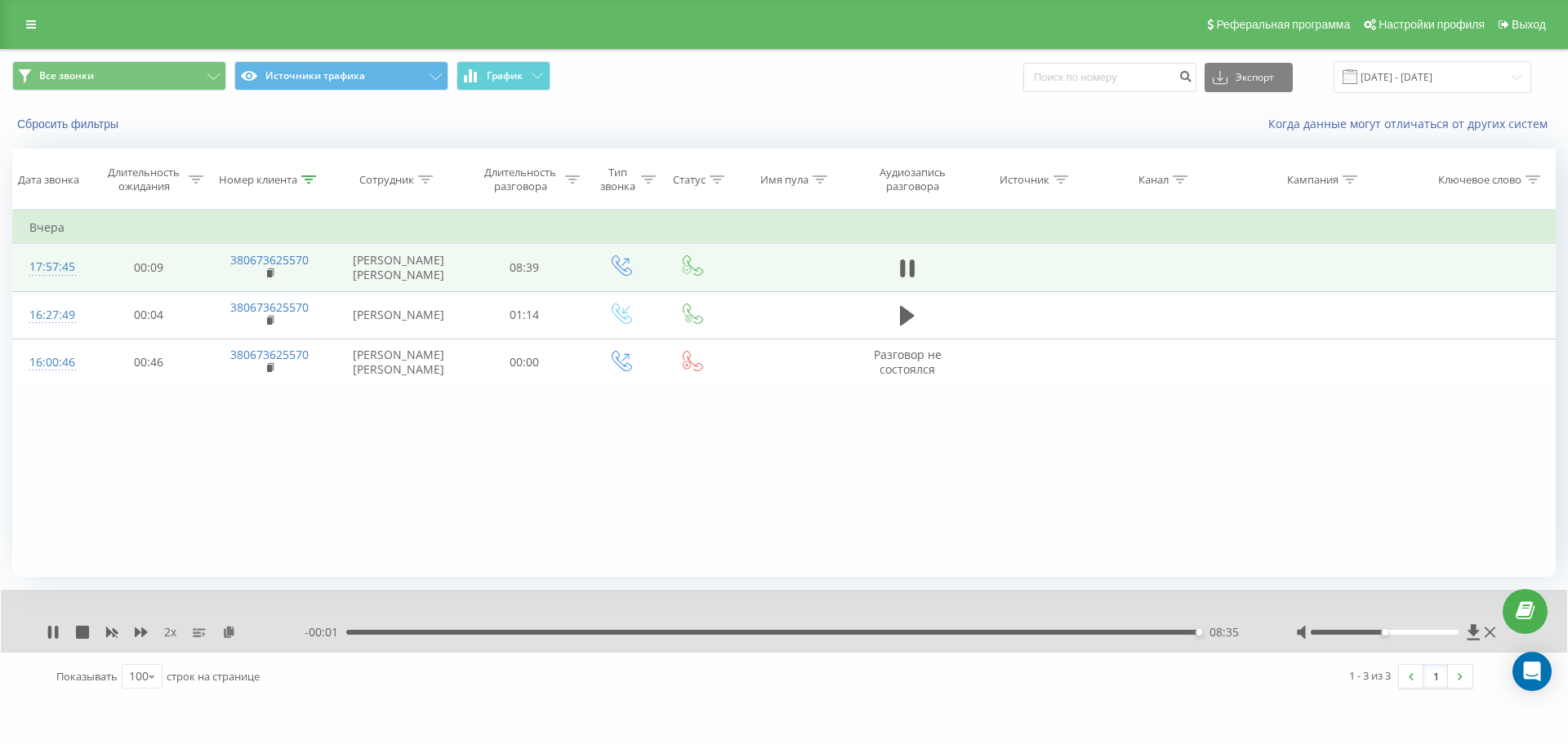
click at [1105, 631] on div "08:35" at bounding box center [774, 631] width 855 height 5
click at [1082, 634] on div "07:25" at bounding box center [774, 631] width 855 height 5
click at [50, 634] on icon at bounding box center [49, 632] width 3 height 13
click at [52, 629] on icon at bounding box center [52, 632] width 10 height 13
click at [303, 184] on div at bounding box center [308, 179] width 14 height 14
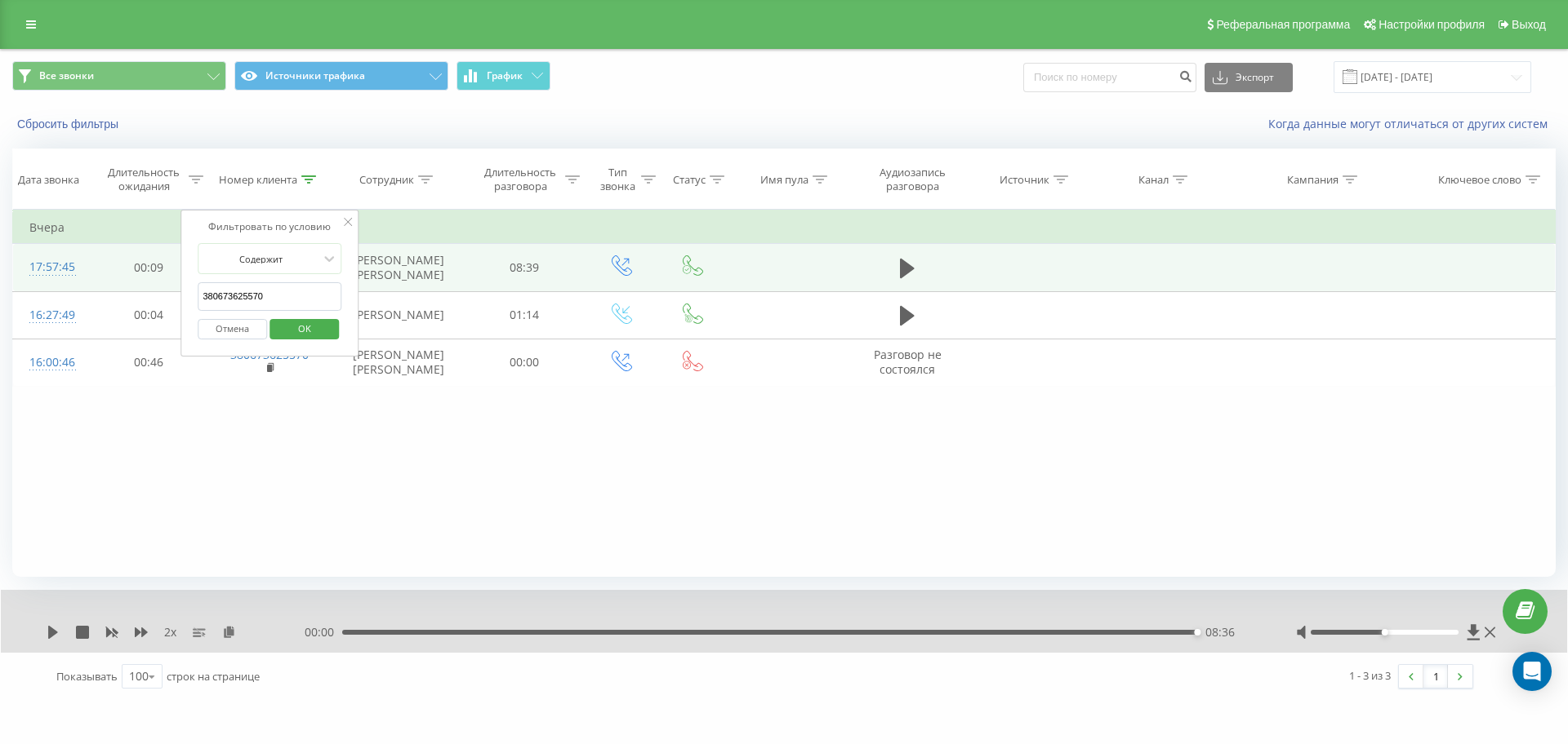
drag, startPoint x: 285, startPoint y: 303, endPoint x: 0, endPoint y: 303, distance: 285.0
click at [0, 303] on div "Все звонки Источники трафика График Экспорт .csv .xls .xlsx 01.08.2025 - 23.09.…" at bounding box center [784, 375] width 1568 height 652
paste input "0958894058"
type input "0958894058"
click button "OK" at bounding box center [303, 329] width 70 height 20
